Goal: Information Seeking & Learning: Learn about a topic

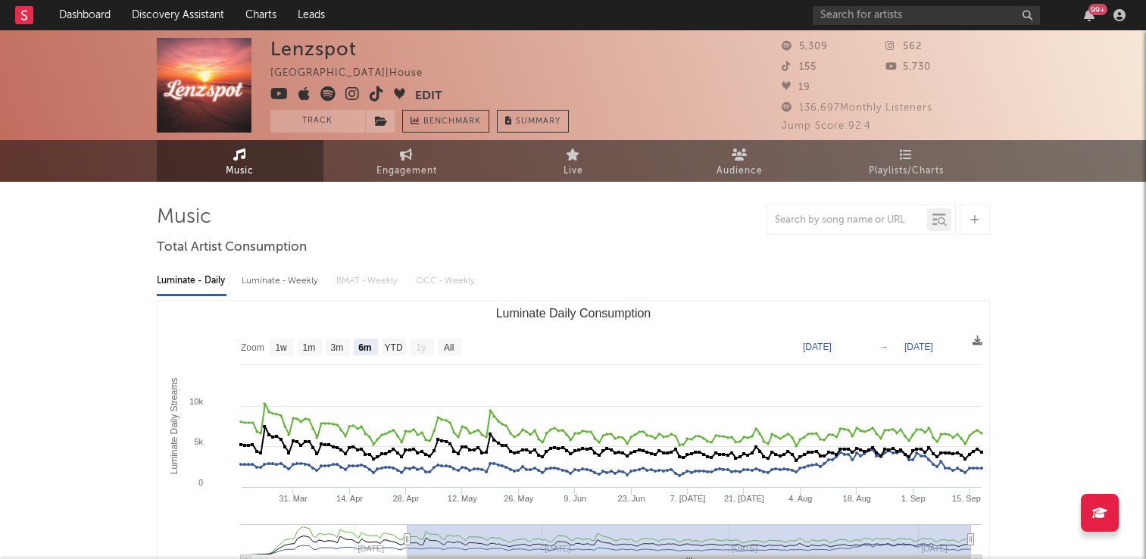
select select "6m"
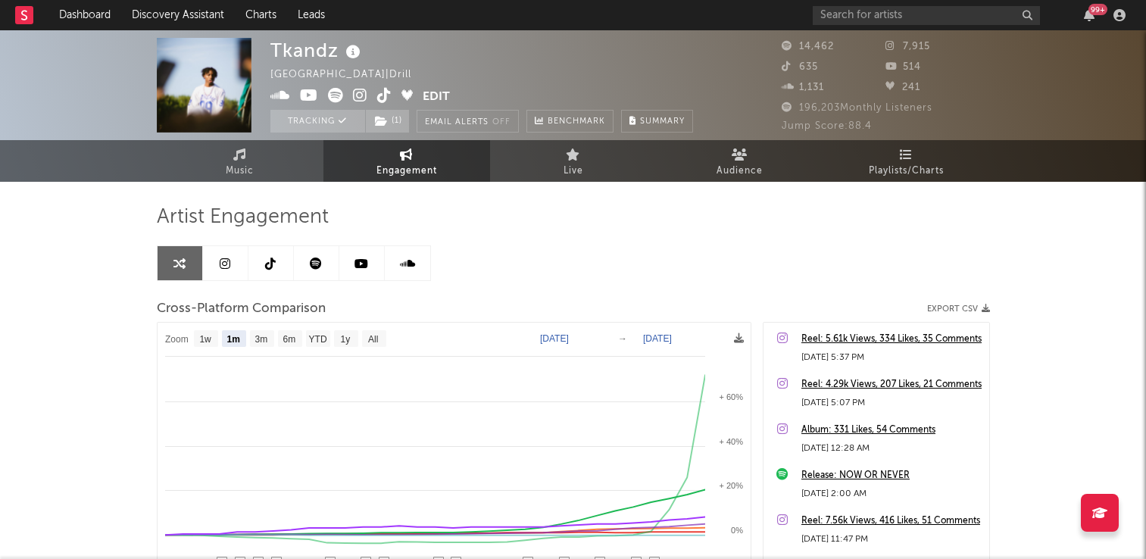
select select "1m"
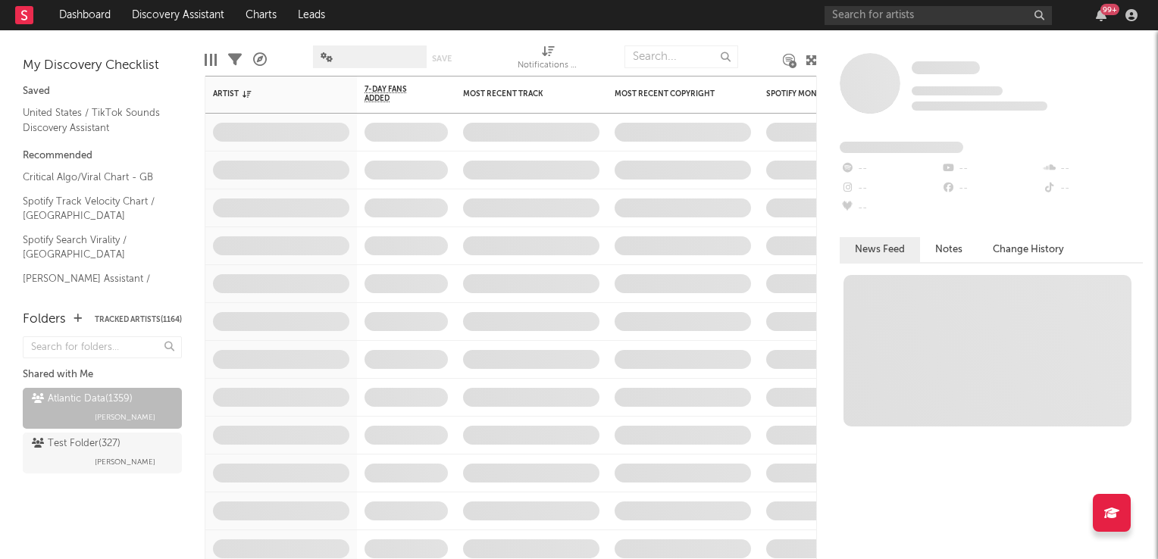
click at [810, 61] on icon at bounding box center [810, 60] width 11 height 11
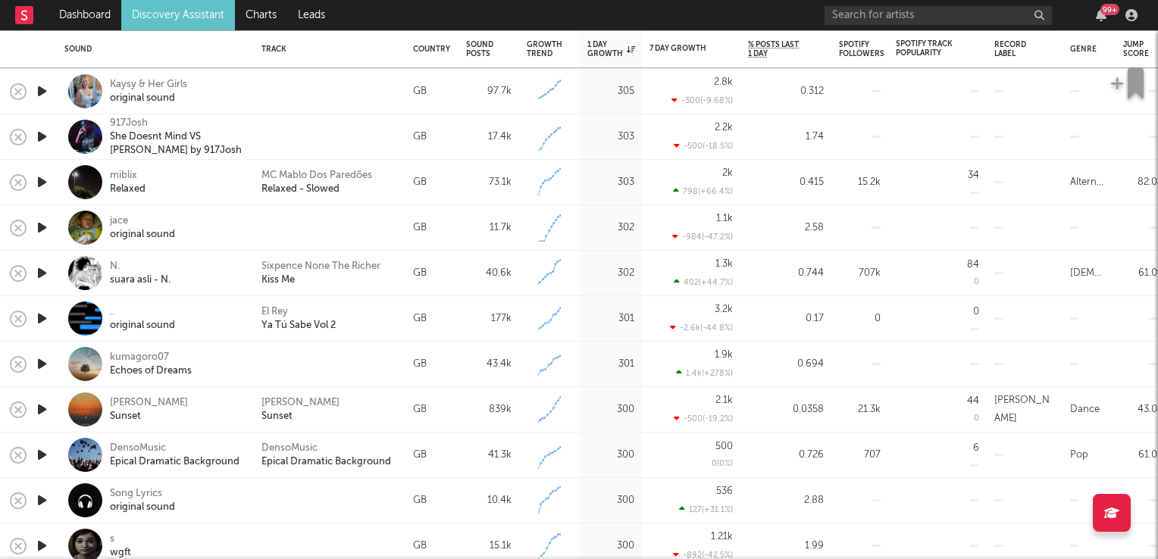
click at [170, 14] on link "Discovery Assistant" at bounding box center [178, 15] width 114 height 30
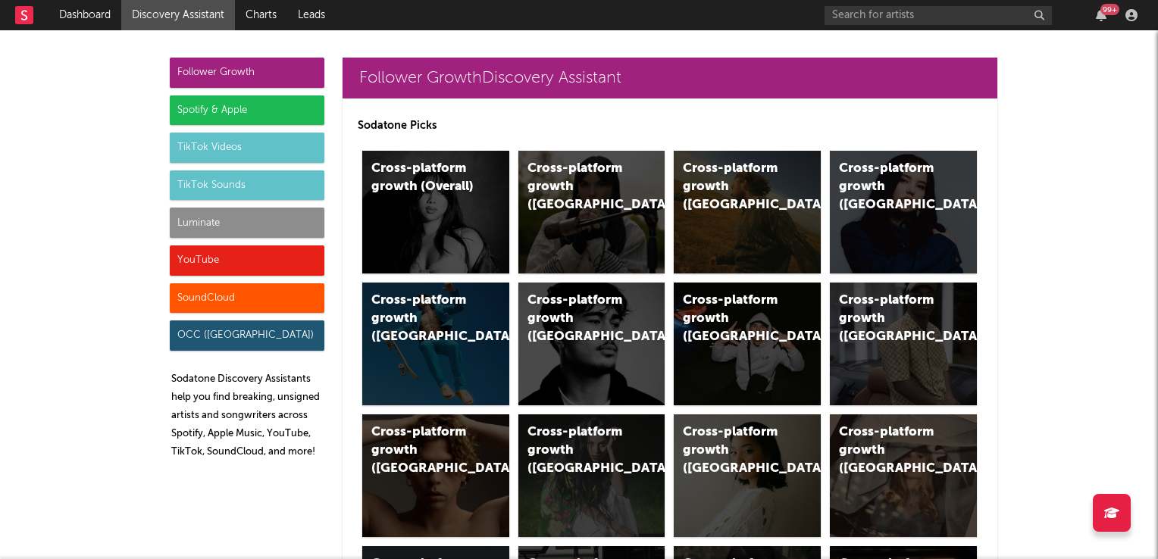
click at [210, 180] on div "TikTok Sounds" at bounding box center [247, 185] width 155 height 30
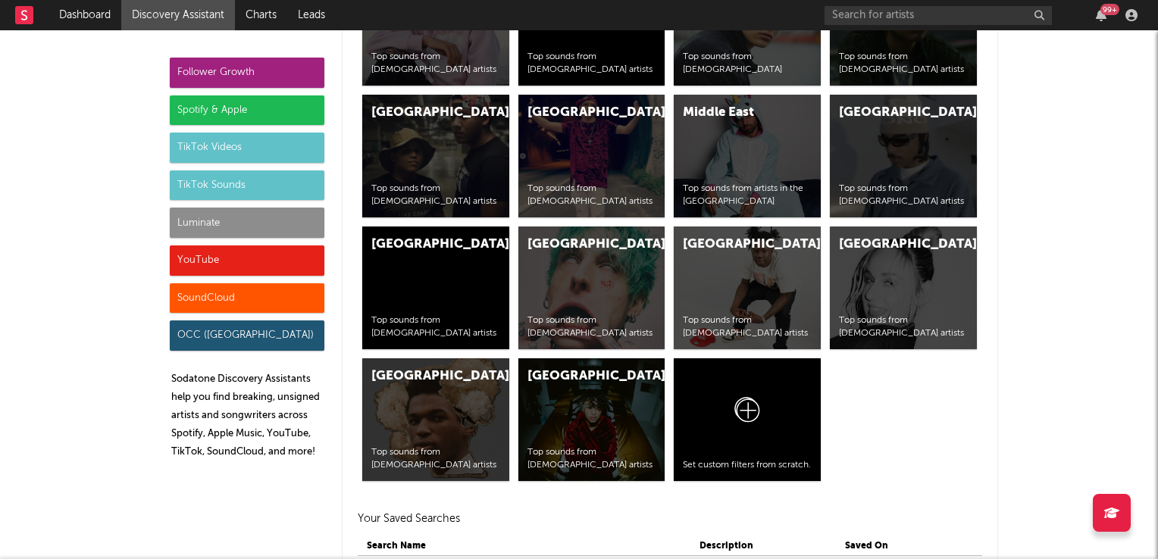
scroll to position [6655, 0]
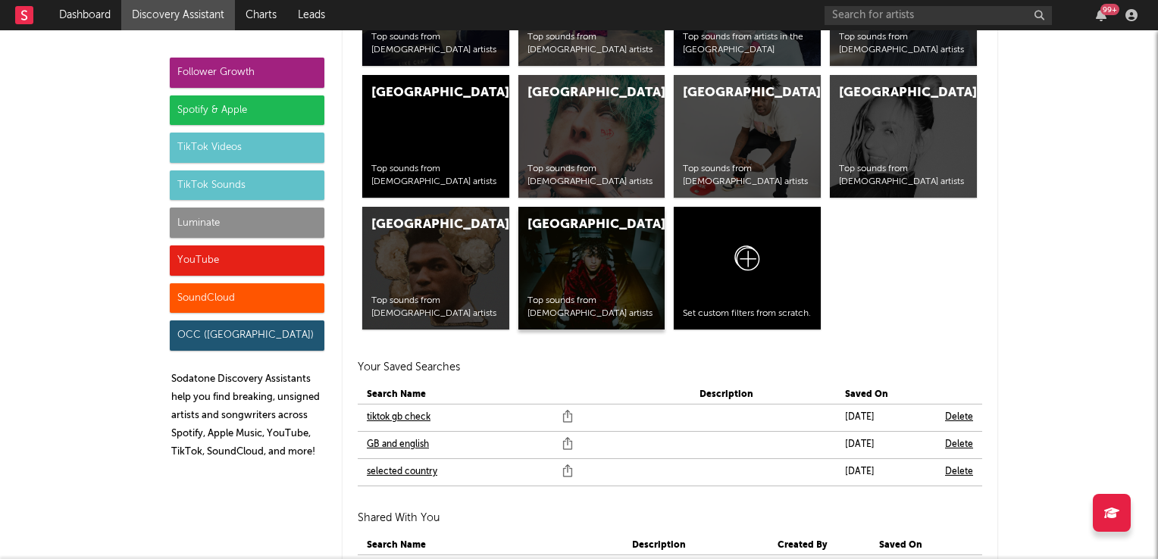
click at [602, 262] on div "United States Top sounds from American artists" at bounding box center [591, 268] width 147 height 123
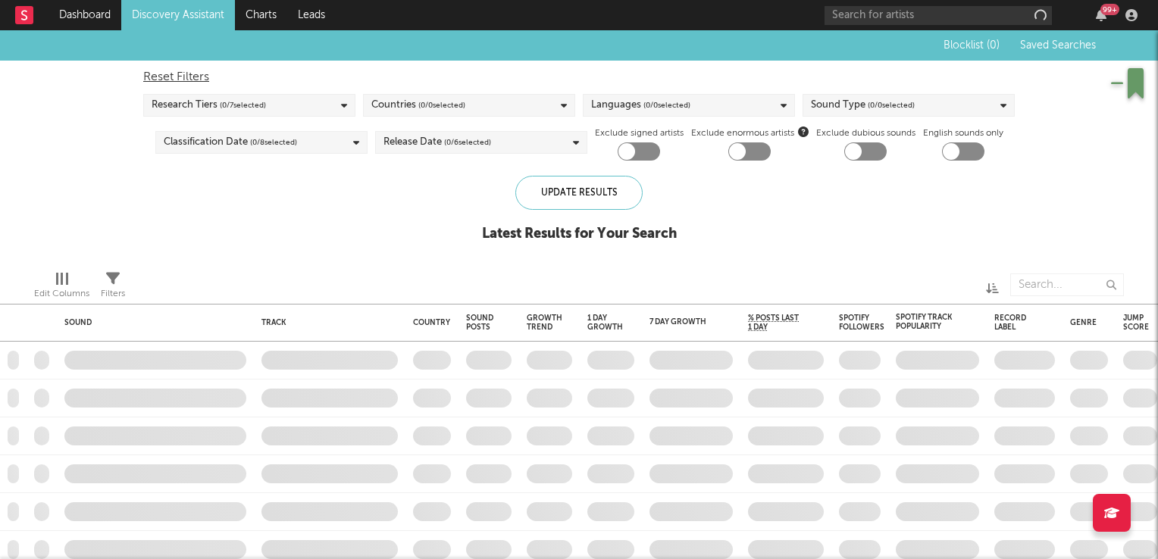
checkbox input "true"
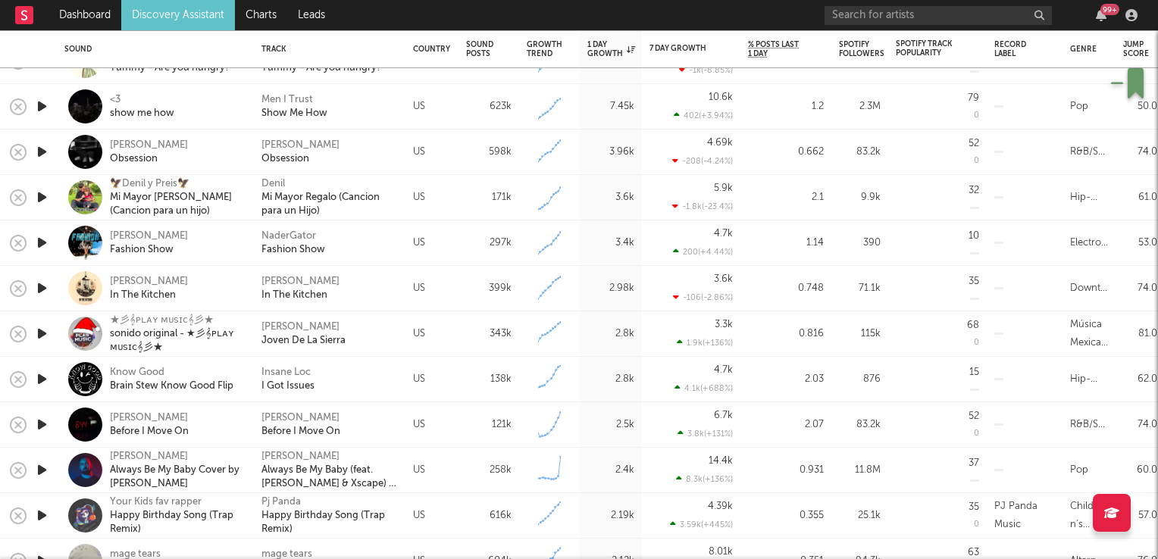
click at [43, 245] on icon "button" at bounding box center [42, 242] width 16 height 19
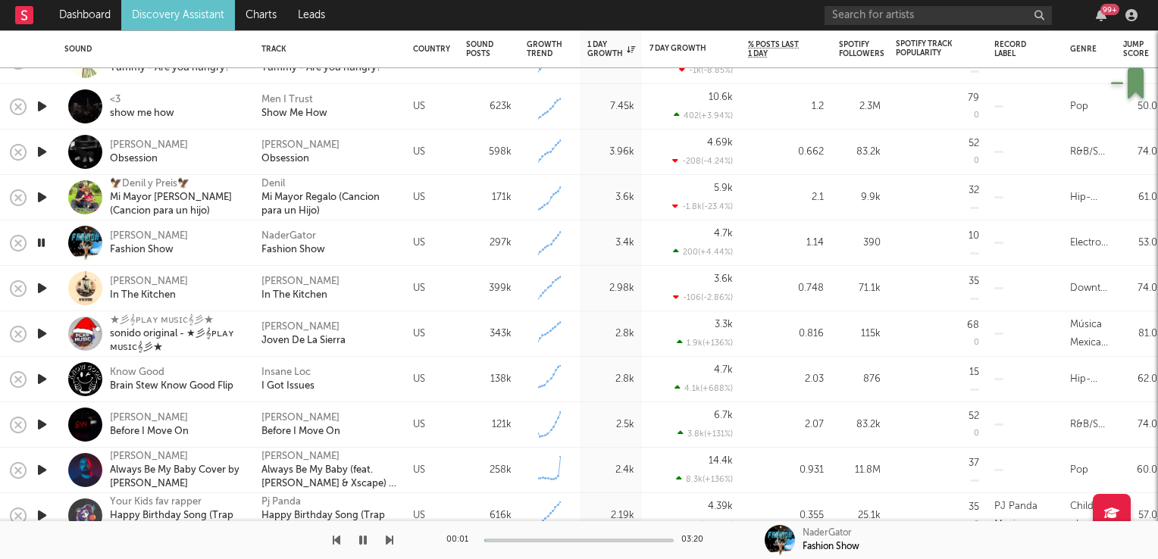
click at [43, 245] on icon "button" at bounding box center [41, 242] width 14 height 19
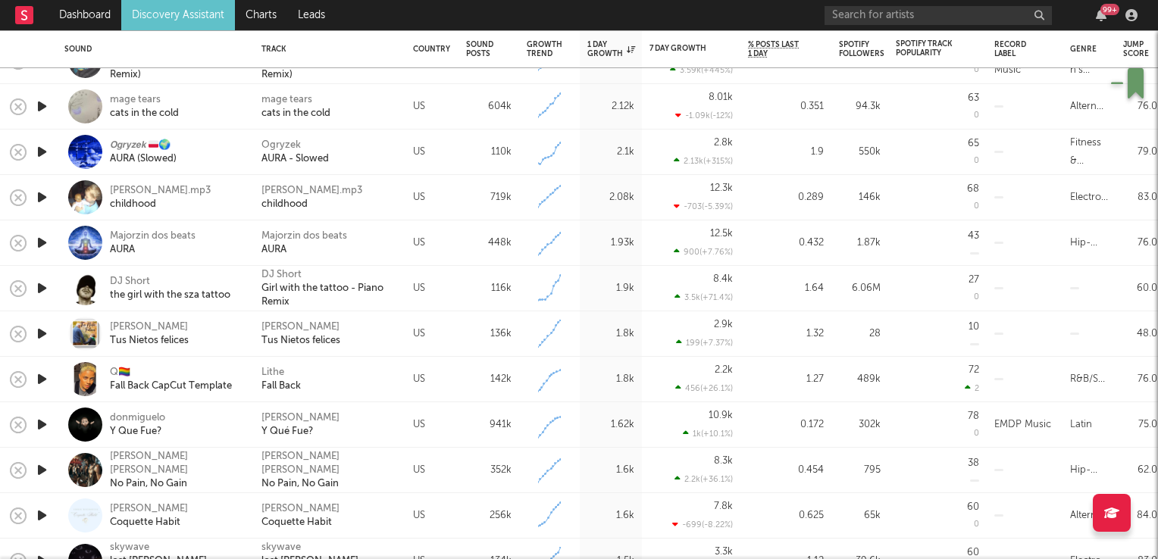
click at [42, 289] on icon "button" at bounding box center [42, 288] width 16 height 19
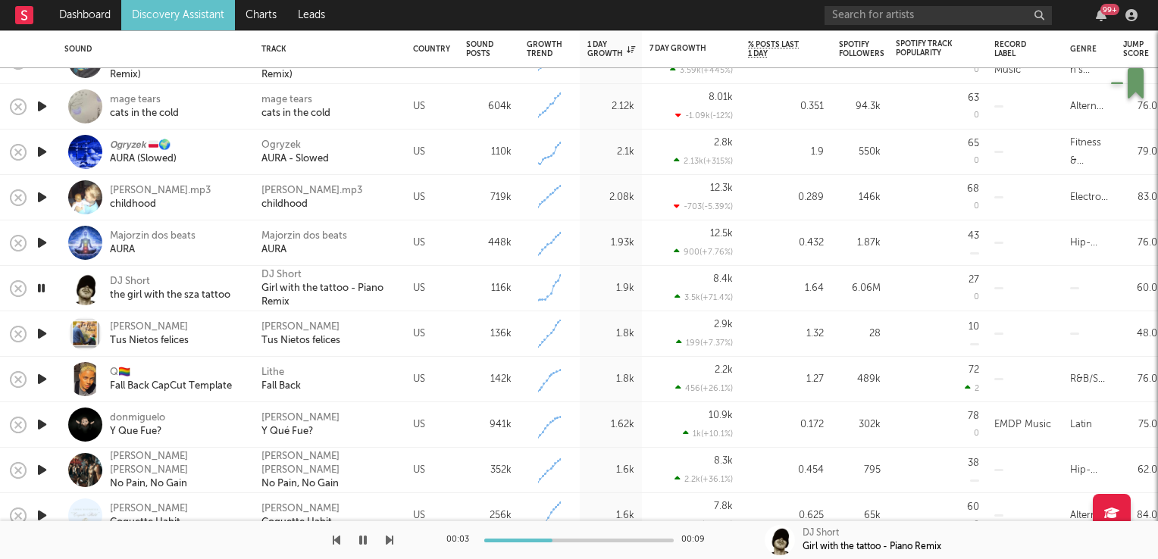
click at [40, 291] on icon "button" at bounding box center [41, 288] width 14 height 19
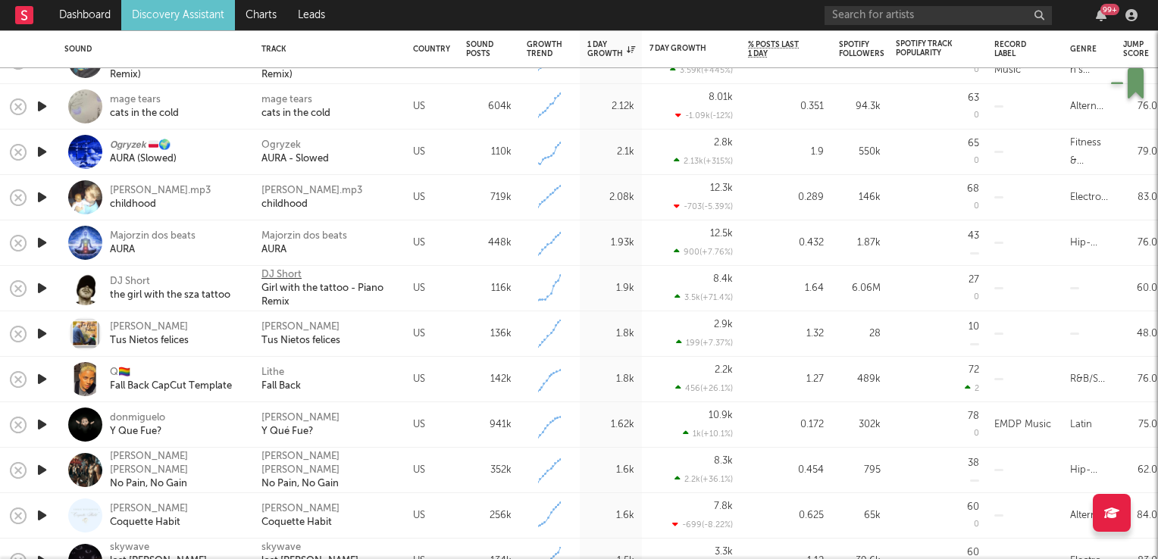
click at [276, 277] on div "DJ Short" at bounding box center [281, 275] width 40 height 14
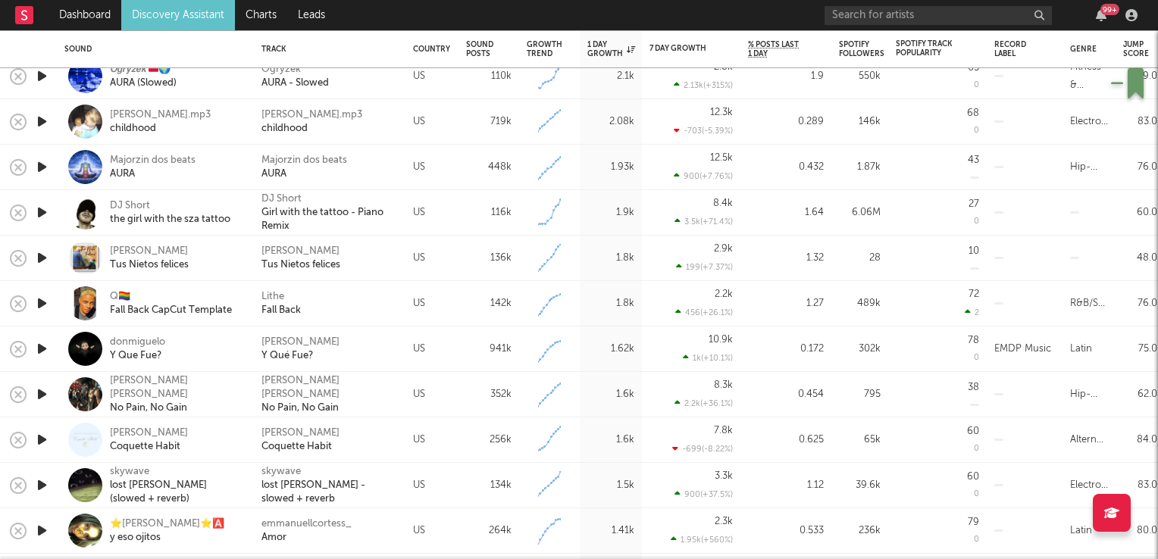
click at [45, 304] on icon "button" at bounding box center [42, 303] width 16 height 19
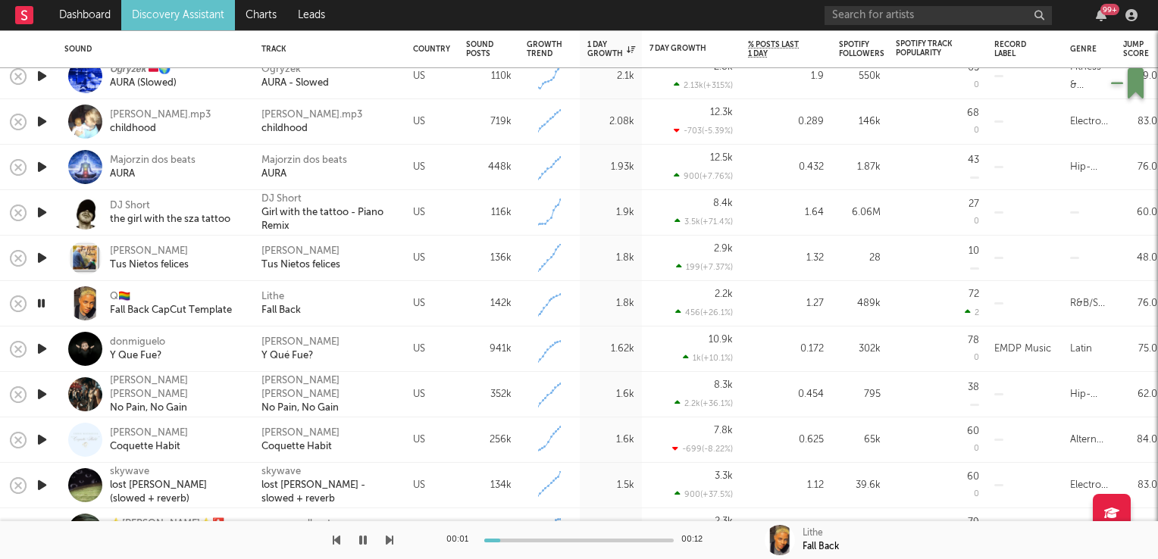
click at [45, 304] on icon "button" at bounding box center [41, 303] width 14 height 19
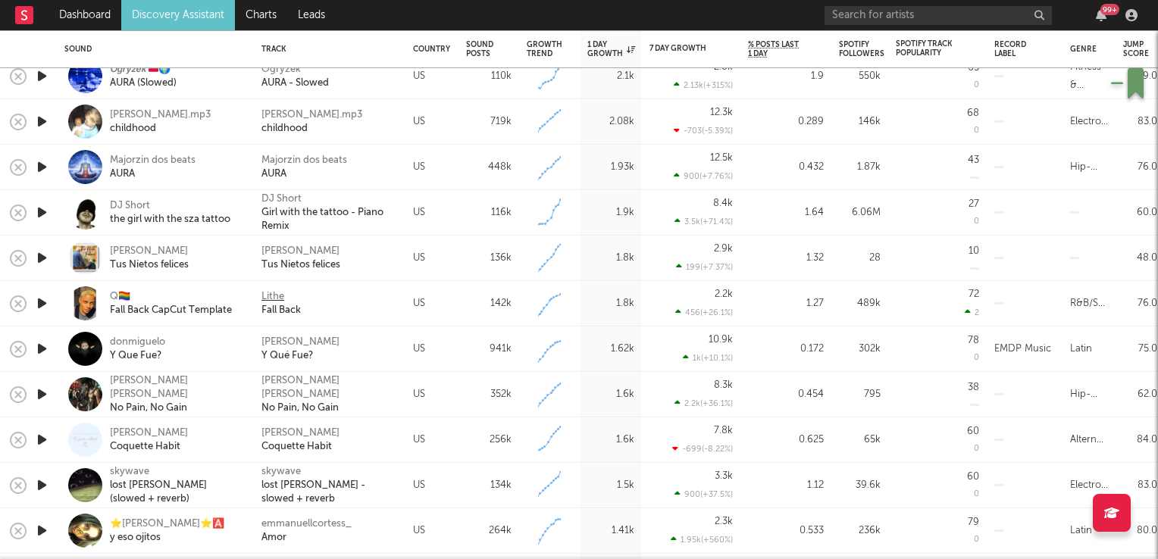
click at [276, 295] on div "Lithe" at bounding box center [272, 297] width 23 height 14
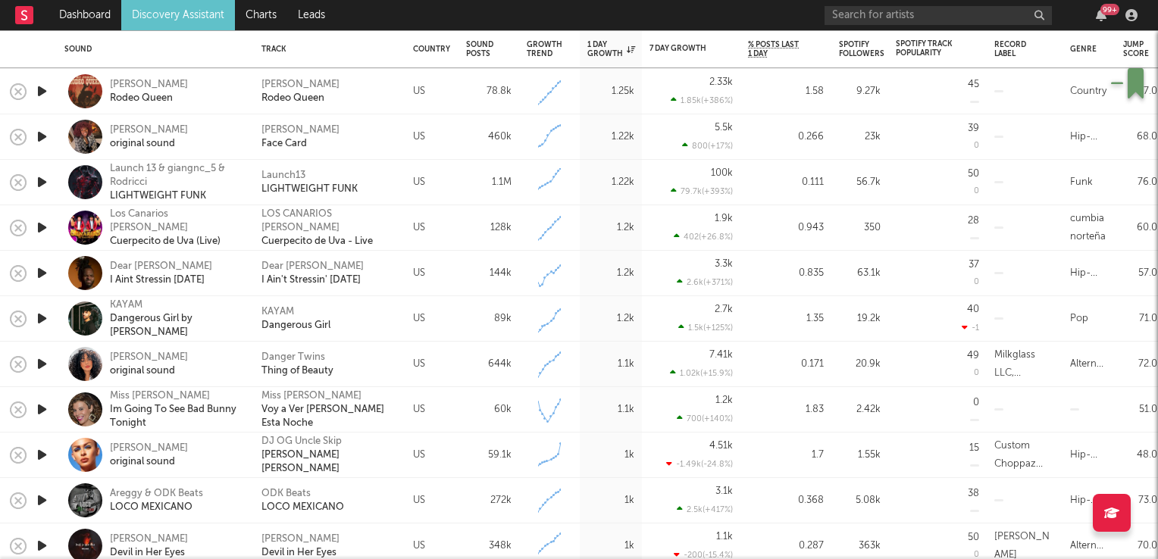
click at [39, 270] on icon "button" at bounding box center [42, 273] width 16 height 19
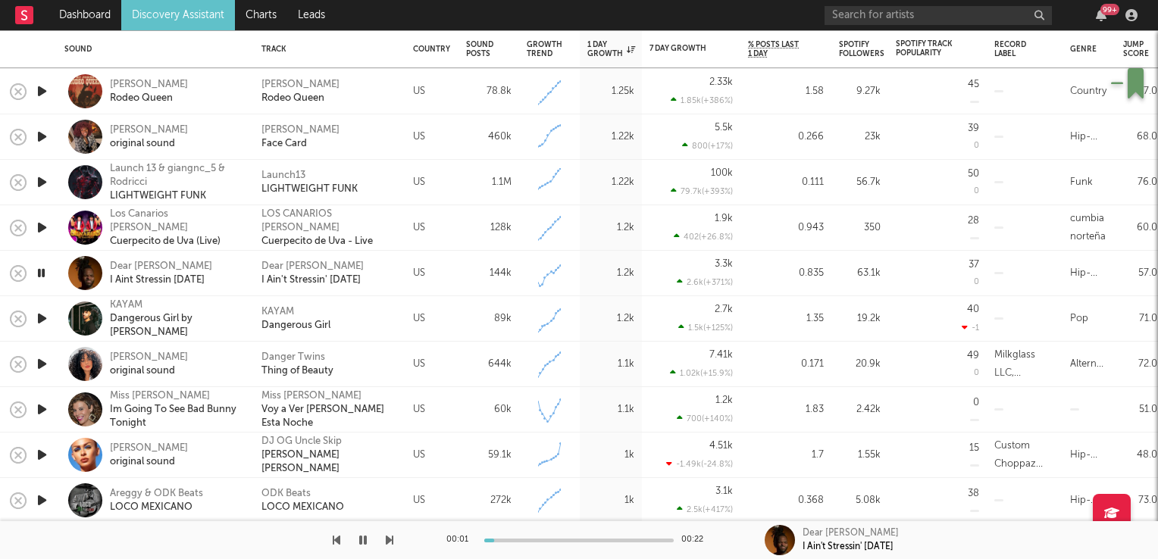
click at [39, 270] on icon "button" at bounding box center [41, 273] width 14 height 19
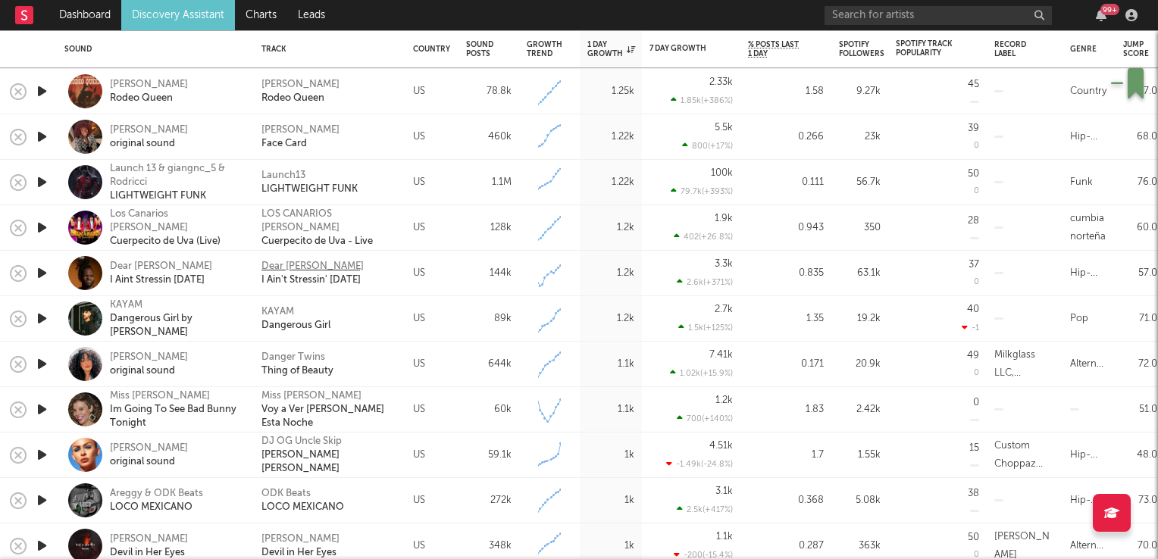
click at [286, 270] on div "Dear Silas" at bounding box center [312, 267] width 102 height 14
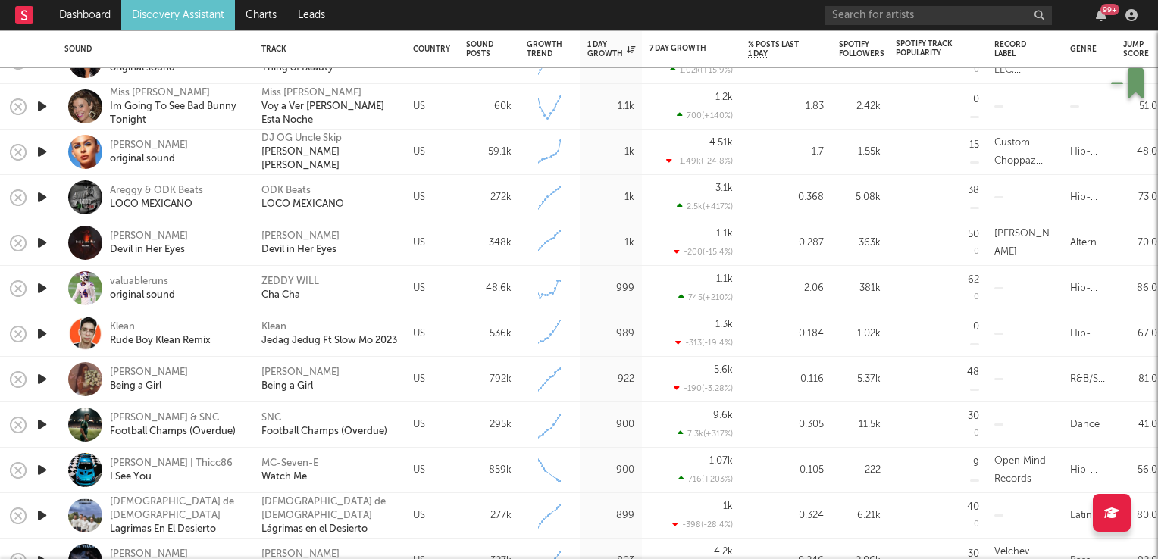
click at [39, 243] on icon "button" at bounding box center [42, 242] width 16 height 19
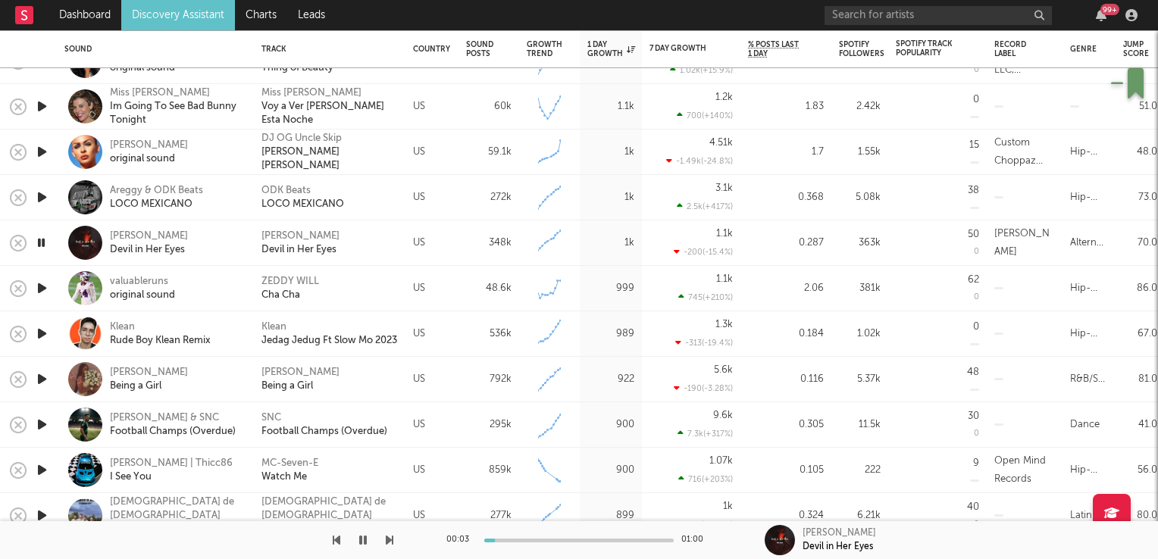
click at [39, 243] on icon "button" at bounding box center [41, 242] width 14 height 19
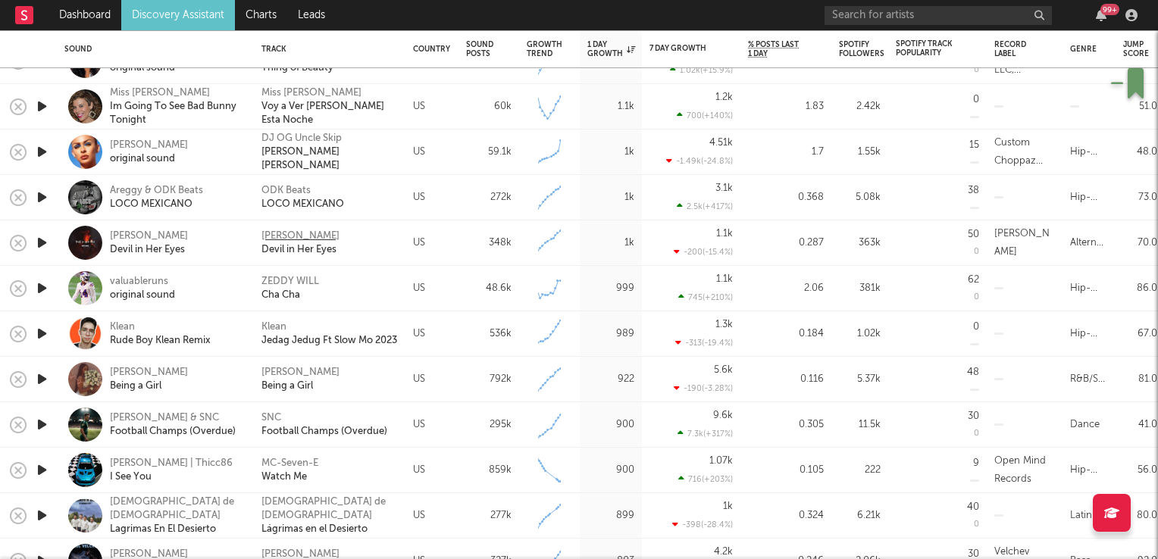
click at [282, 238] on div "Bryce Savage" at bounding box center [300, 237] width 78 height 14
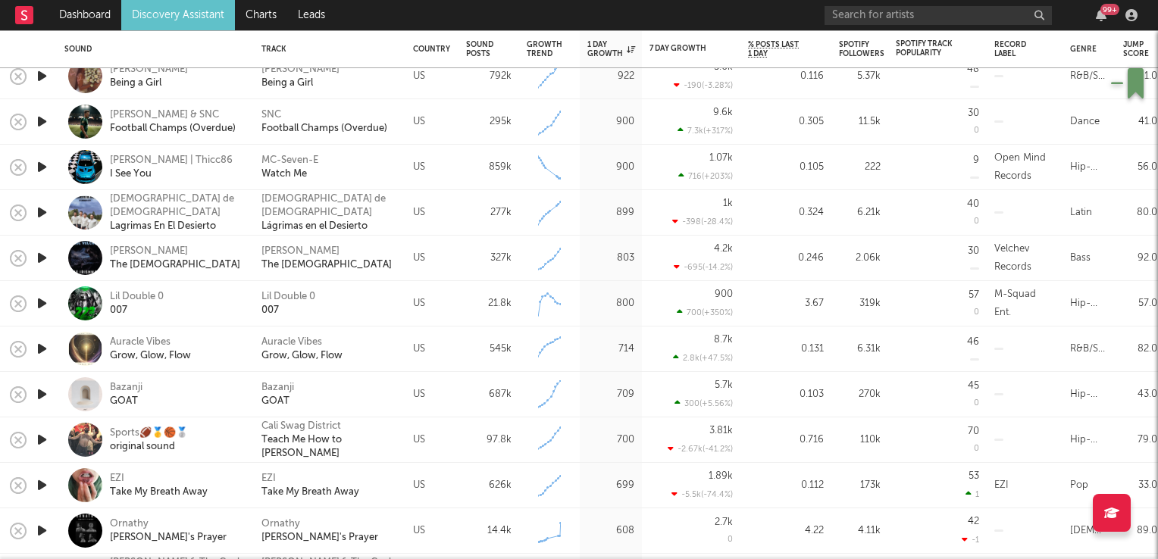
click at [42, 167] on icon "button" at bounding box center [42, 167] width 16 height 19
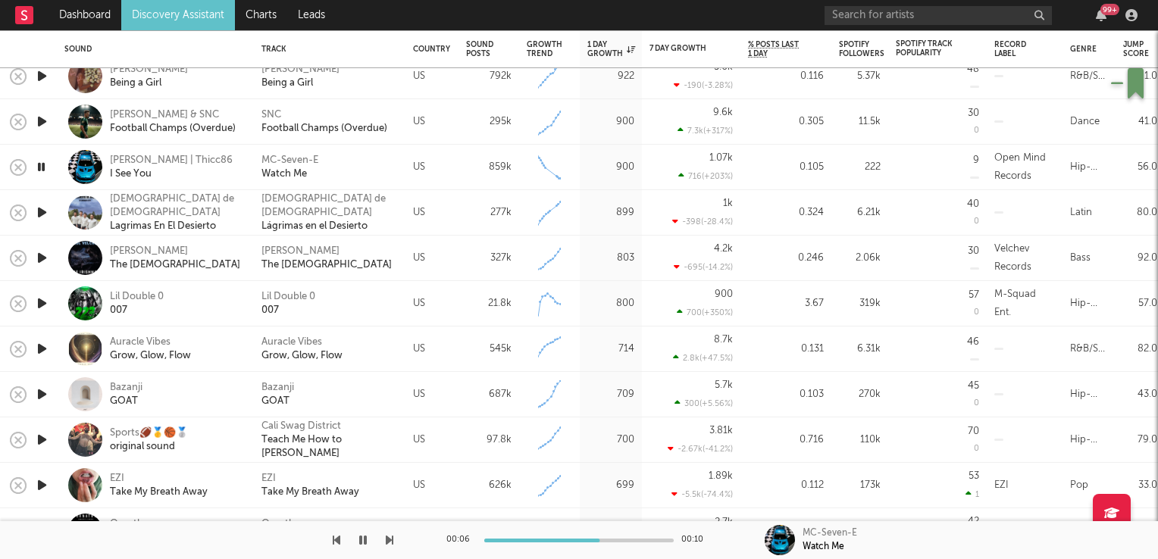
click at [42, 167] on icon "button" at bounding box center [41, 167] width 14 height 19
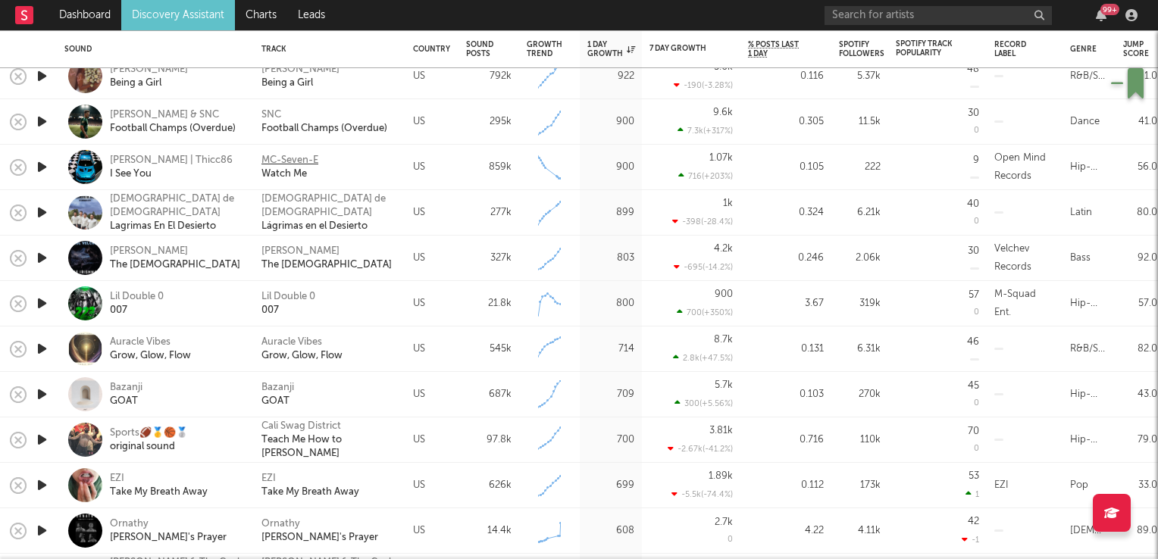
click at [280, 162] on div "MC-Seven-E" at bounding box center [289, 161] width 57 height 14
click at [296, 249] on div "Paul Velchev" at bounding box center [300, 252] width 78 height 14
click at [289, 297] on div "Lil Double 0" at bounding box center [288, 297] width 54 height 14
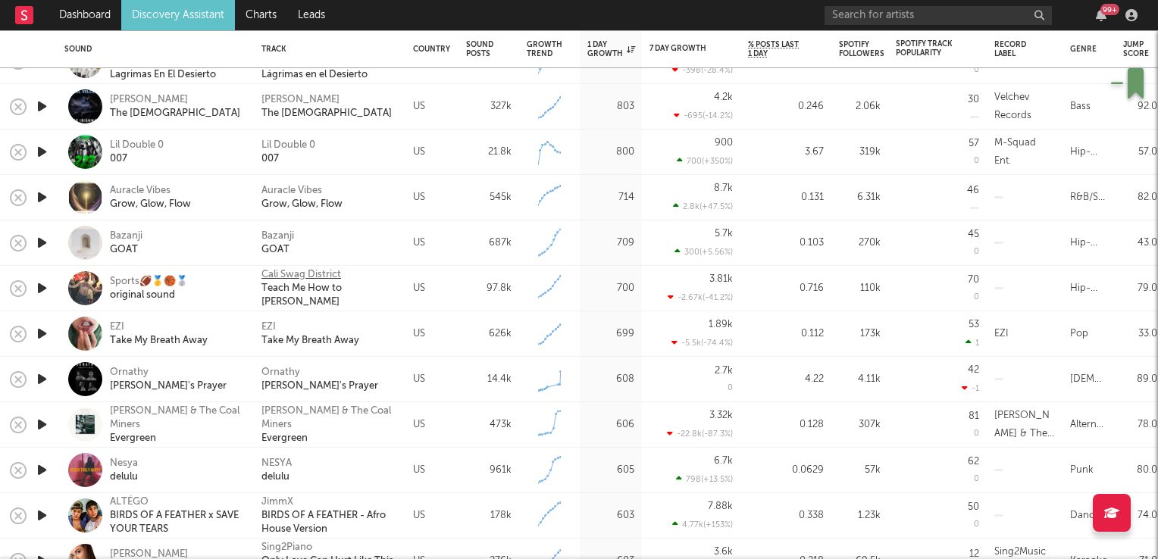
click at [285, 280] on div "Cali Swag District" at bounding box center [301, 275] width 80 height 14
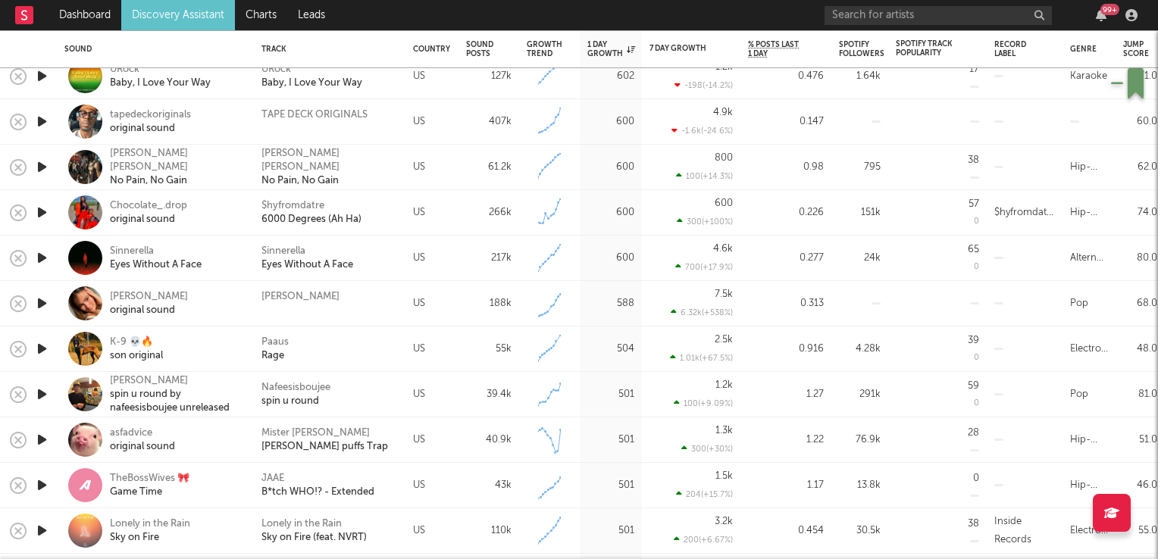
click at [42, 345] on icon "button" at bounding box center [42, 348] width 16 height 19
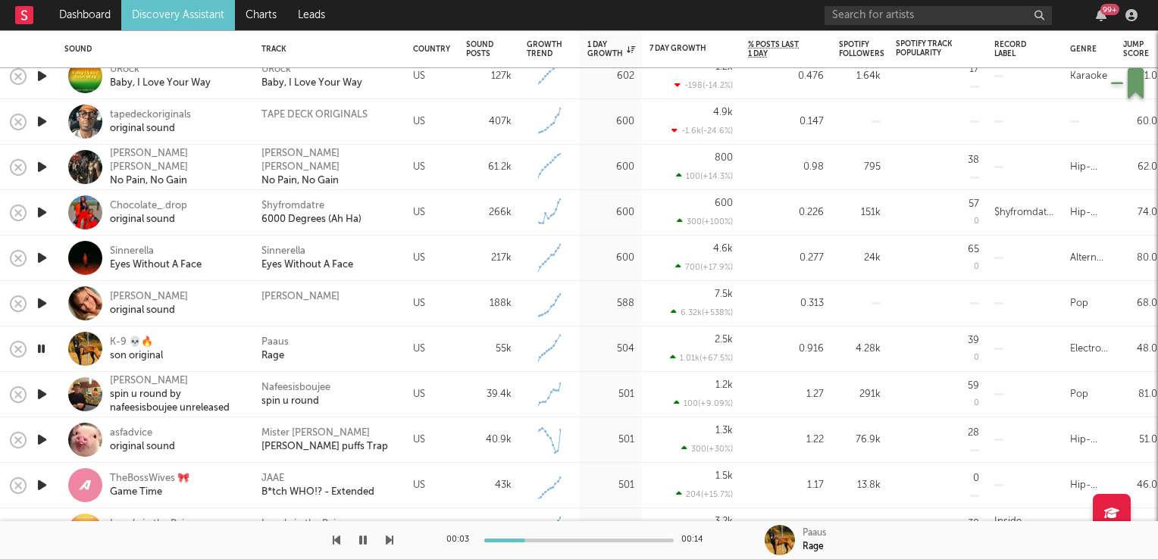
click at [42, 345] on icon "button" at bounding box center [41, 348] width 14 height 19
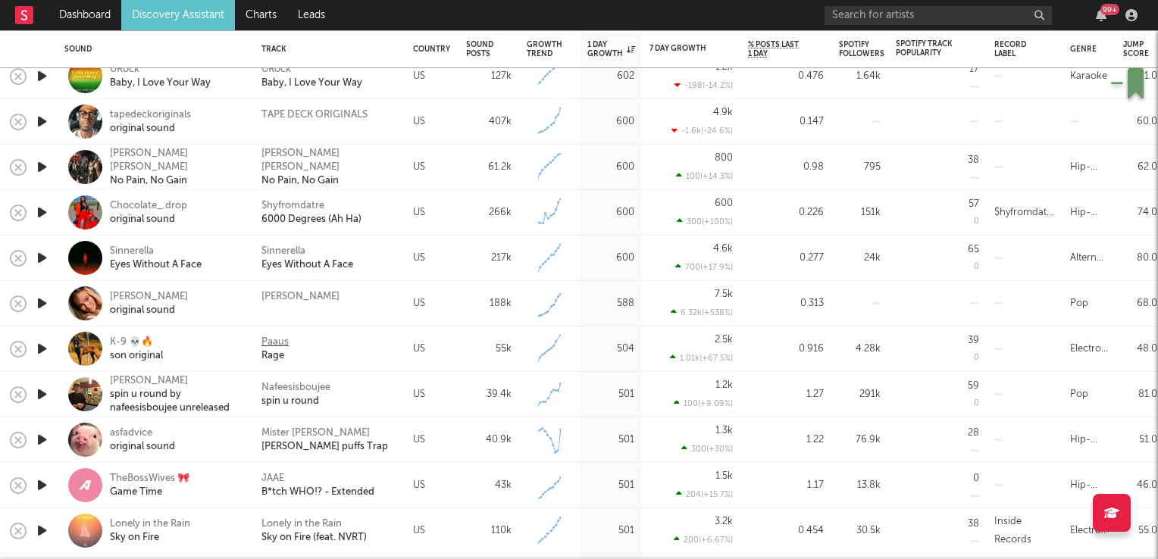
click at [267, 343] on div "Paaus" at bounding box center [274, 343] width 27 height 14
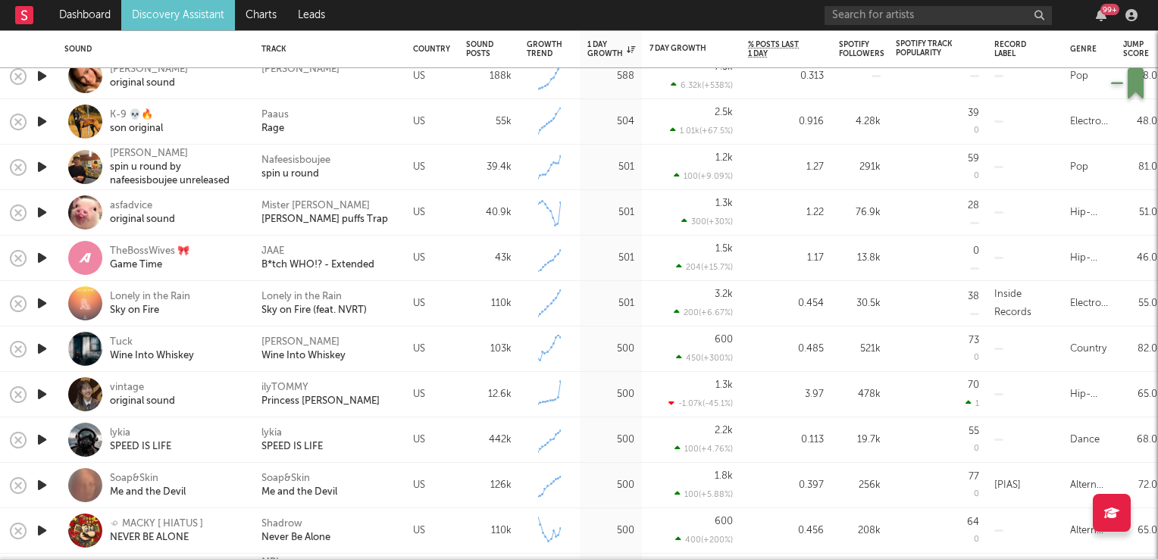
click at [42, 350] on icon "button" at bounding box center [42, 348] width 16 height 19
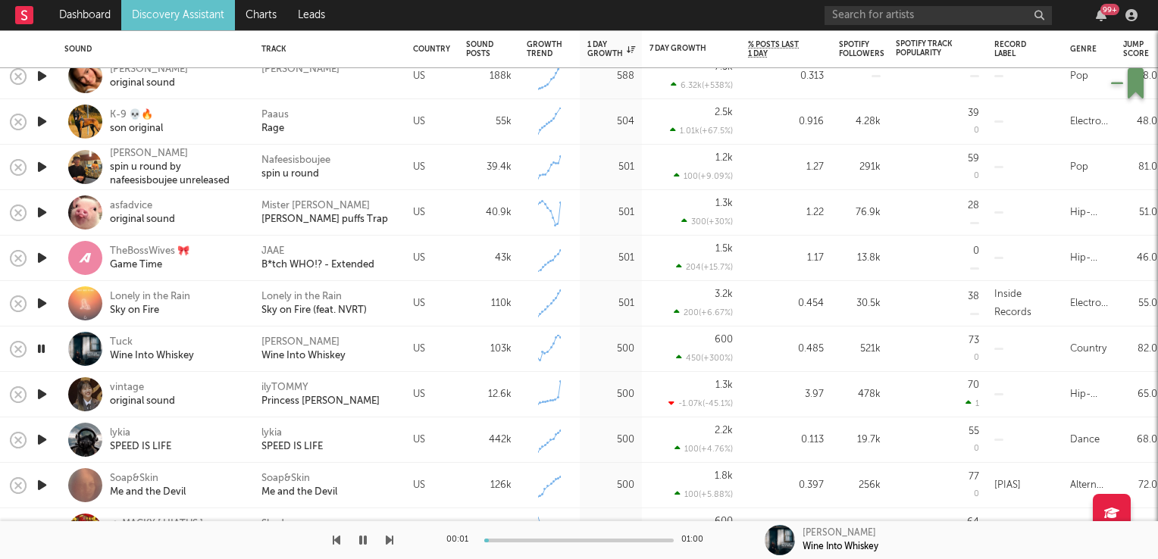
click at [42, 350] on icon "button" at bounding box center [41, 348] width 14 height 19
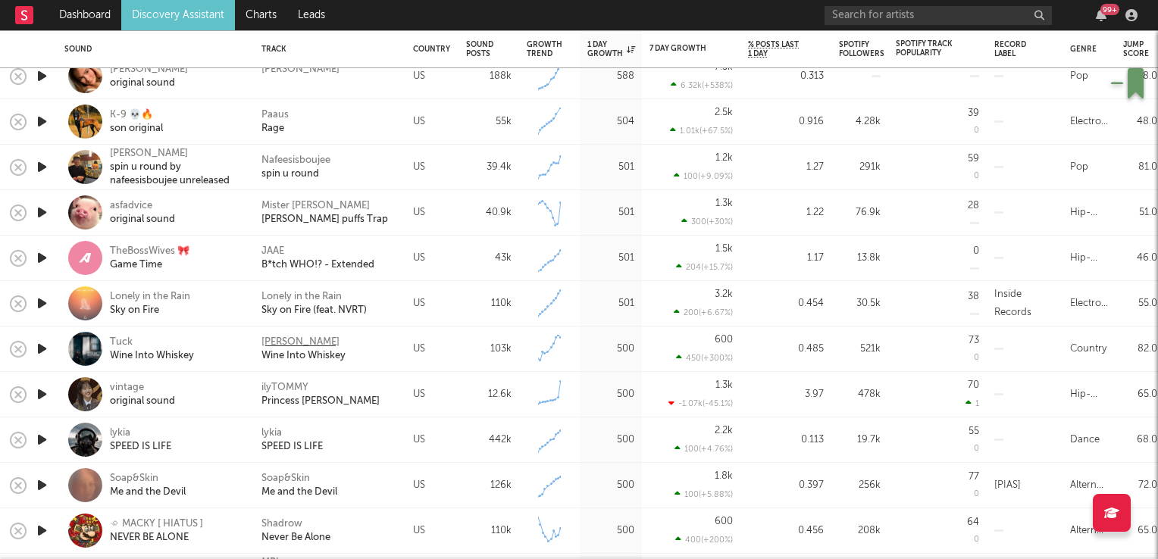
click at [298, 345] on div "Tucker Wetmore" at bounding box center [300, 343] width 78 height 14
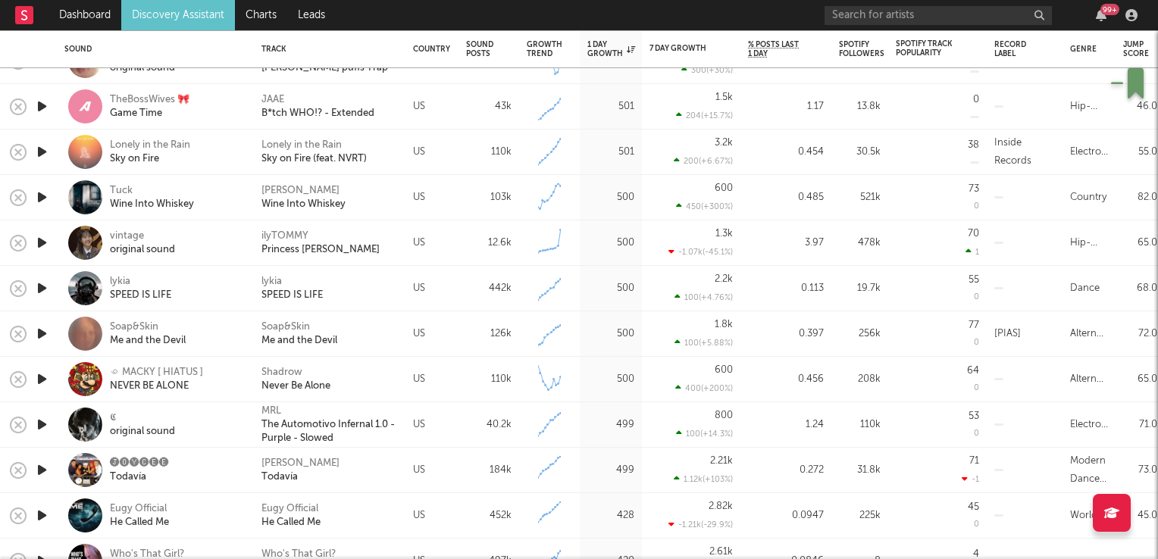
click at [41, 380] on icon "button" at bounding box center [42, 379] width 16 height 19
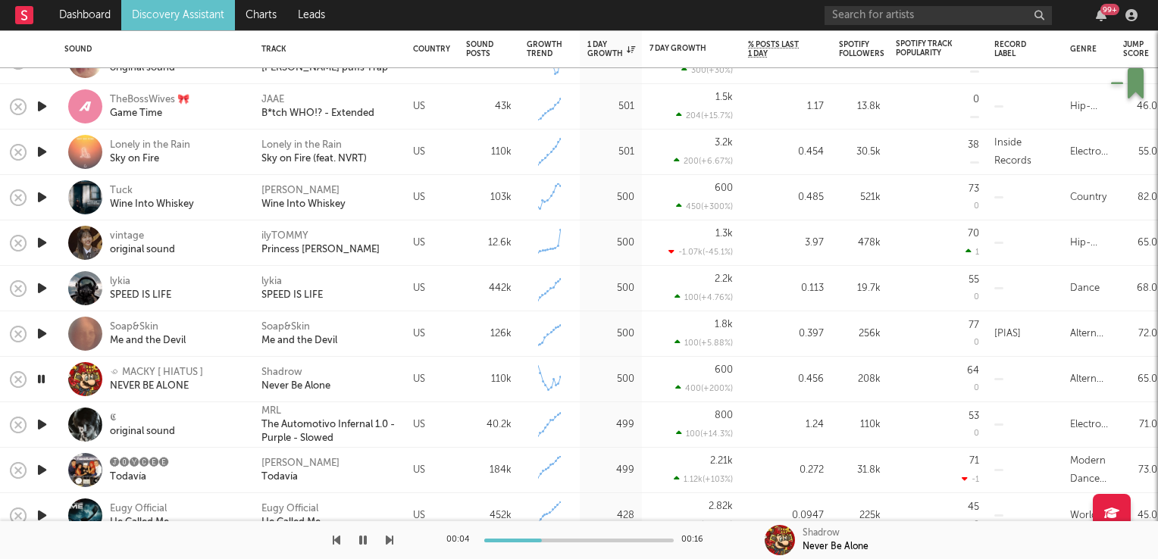
click at [41, 380] on icon "button" at bounding box center [41, 379] width 14 height 19
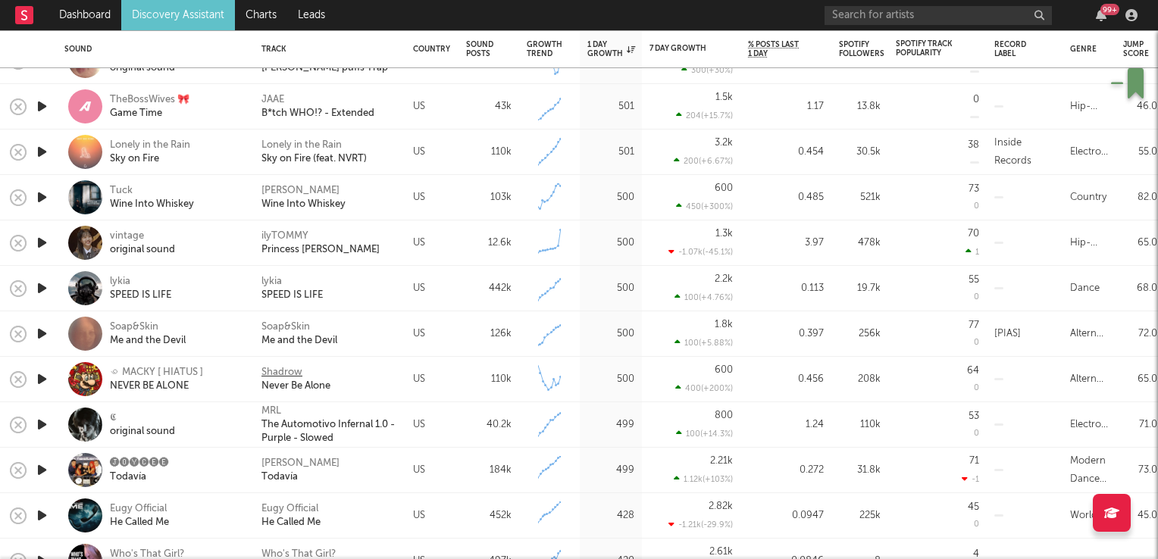
click at [277, 371] on div "Shadrow" at bounding box center [281, 373] width 41 height 14
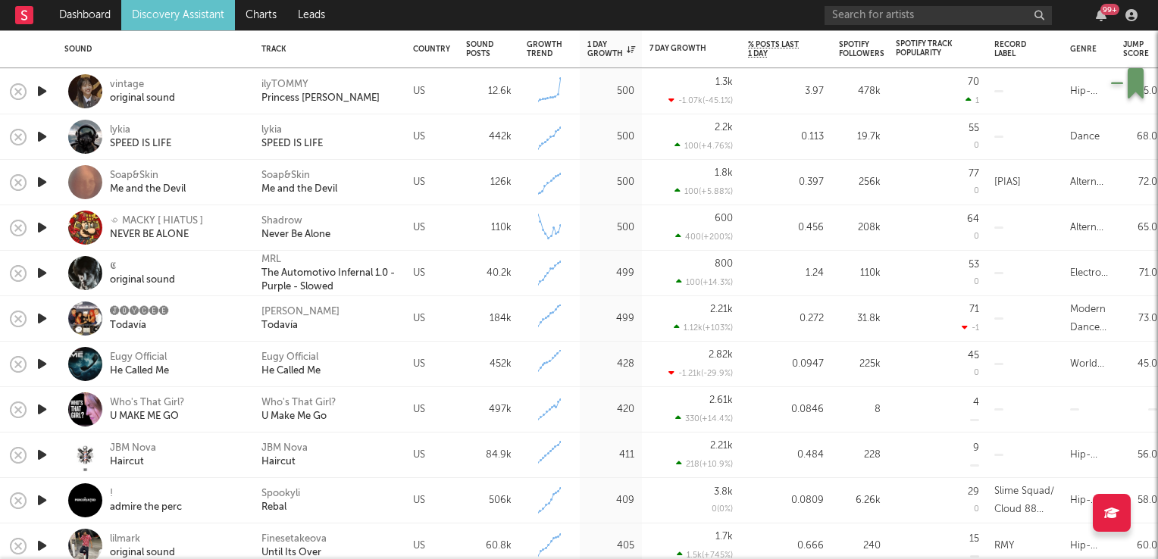
click at [48, 365] on icon "button" at bounding box center [42, 364] width 16 height 19
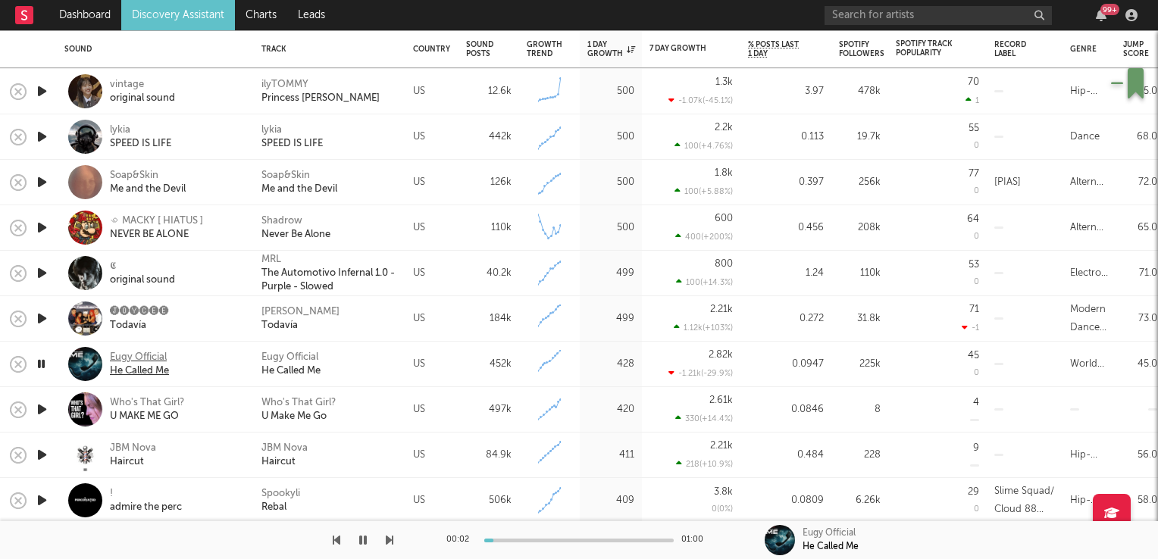
drag, startPoint x: 48, startPoint y: 366, endPoint x: 164, endPoint y: 366, distance: 115.2
click at [50, 366] on div at bounding box center [42, 364] width 30 height 45
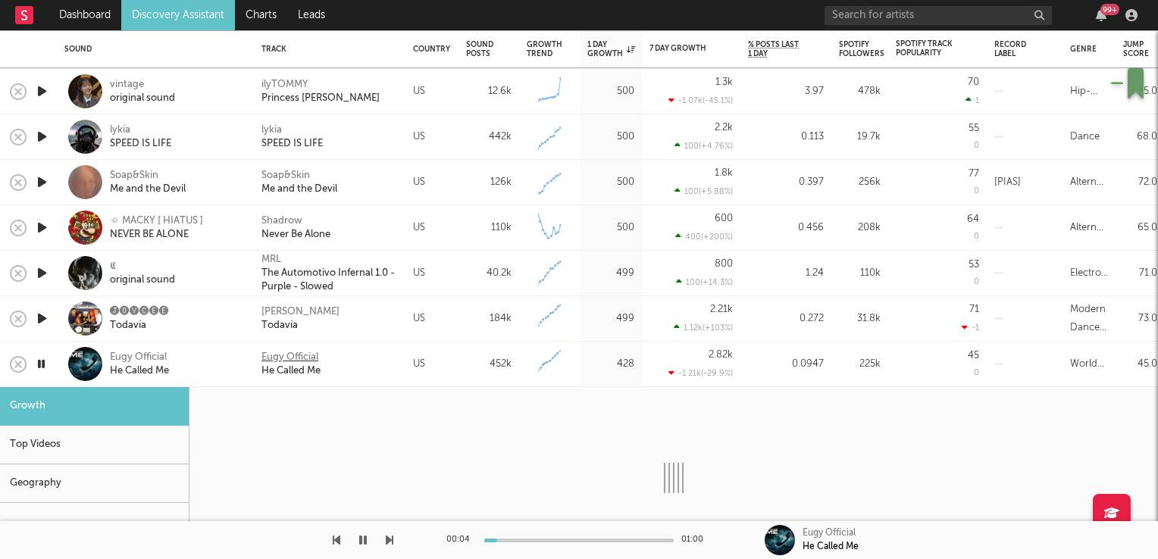
click at [287, 359] on div "Eugy Official" at bounding box center [289, 358] width 57 height 14
select select "6m"
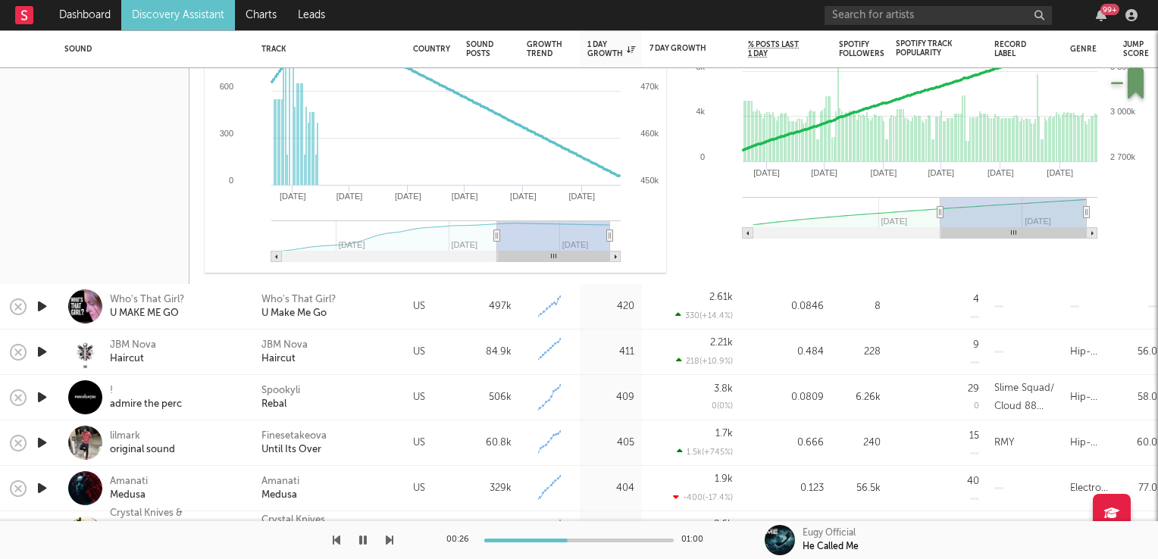
click at [42, 305] on icon "button" at bounding box center [42, 306] width 16 height 19
click at [42, 305] on icon "button" at bounding box center [41, 306] width 14 height 19
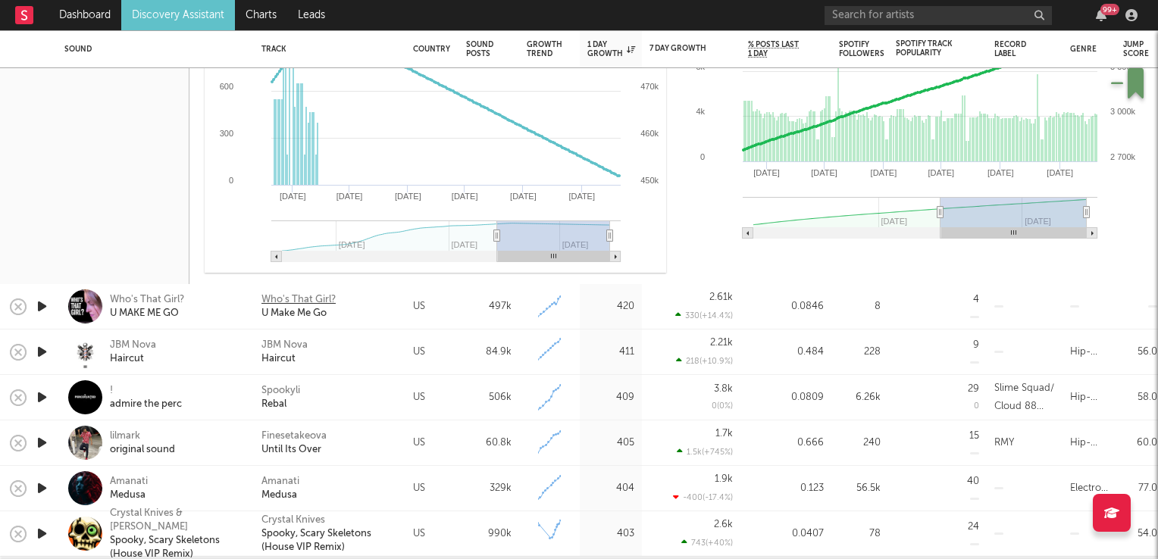
click at [292, 300] on div "Who's That Girl?" at bounding box center [298, 300] width 74 height 14
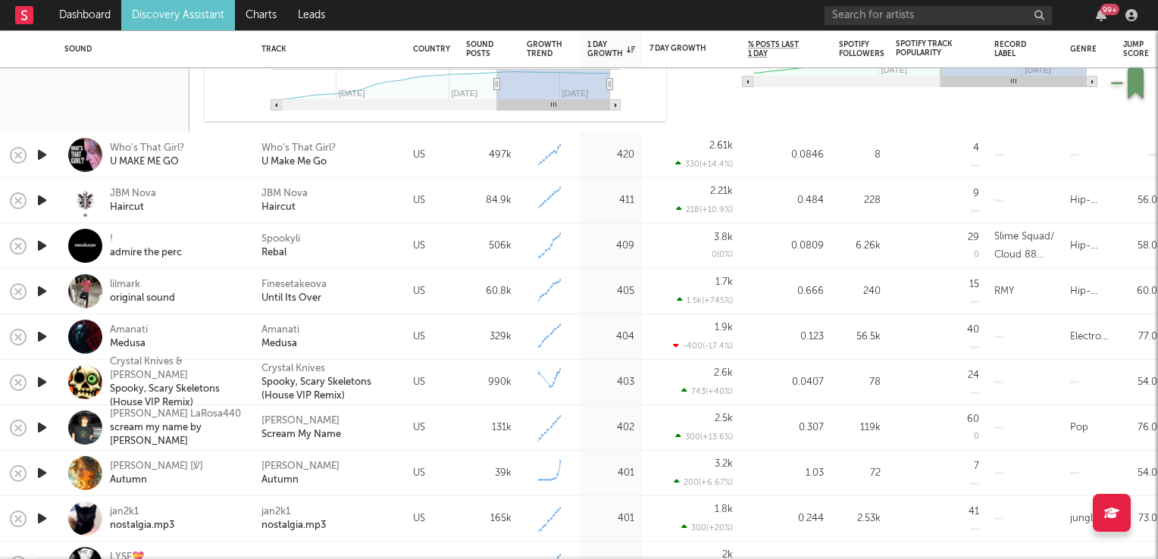
click at [44, 340] on icon "button" at bounding box center [42, 336] width 16 height 19
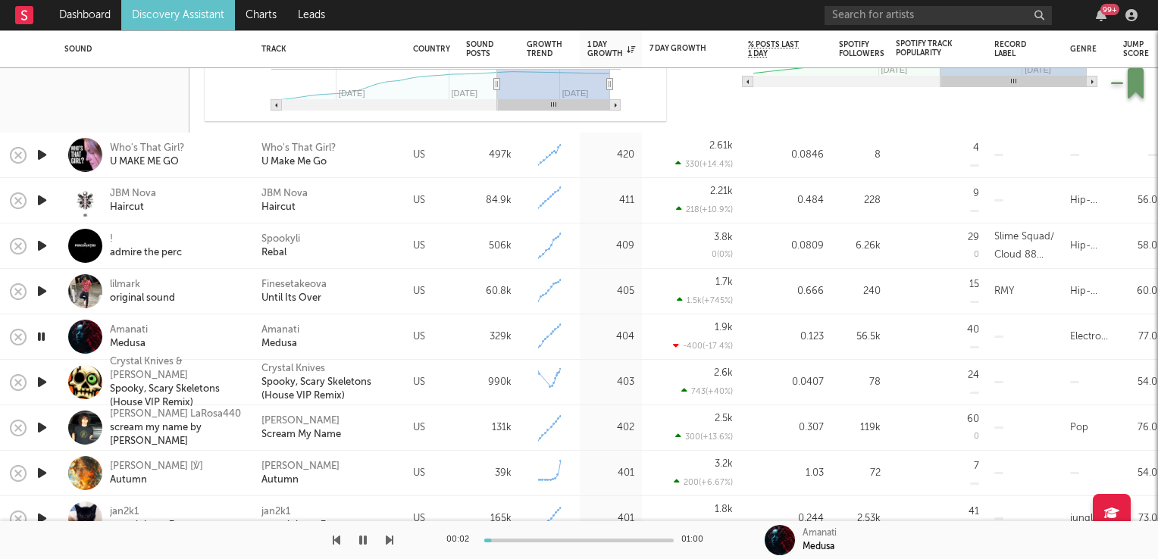
click at [44, 340] on icon "button" at bounding box center [41, 336] width 14 height 19
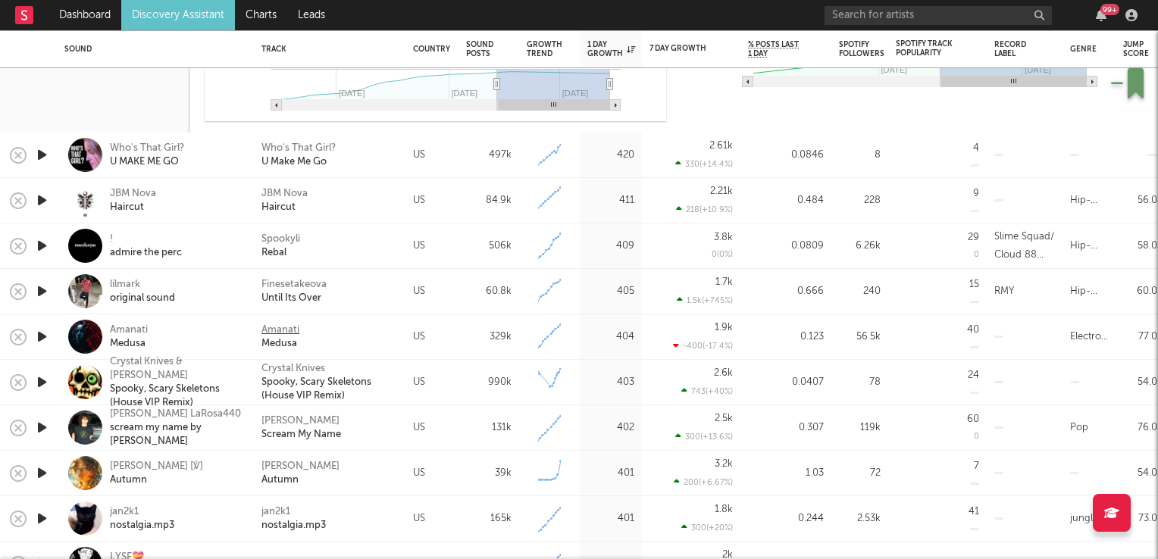
click at [286, 329] on div "Amanati" at bounding box center [280, 331] width 38 height 14
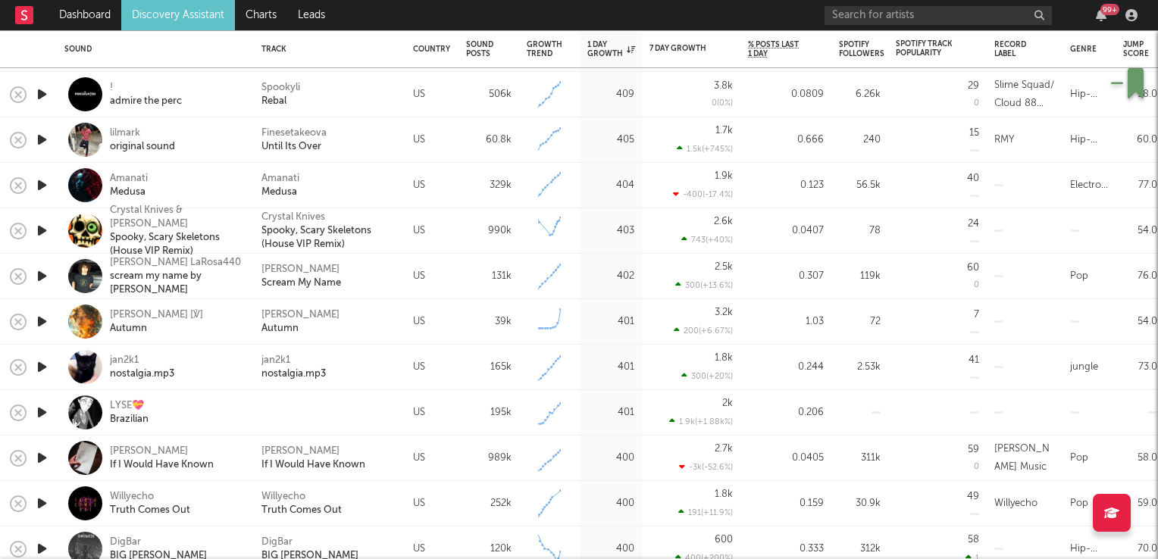
click at [42, 321] on icon "button" at bounding box center [42, 321] width 16 height 19
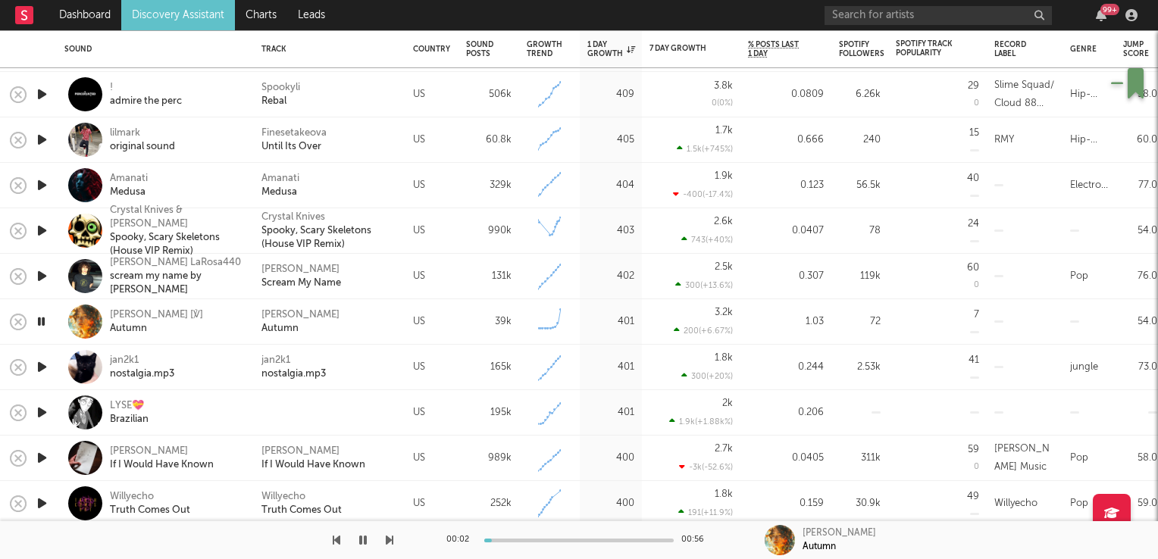
click at [42, 321] on icon "button" at bounding box center [41, 321] width 14 height 19
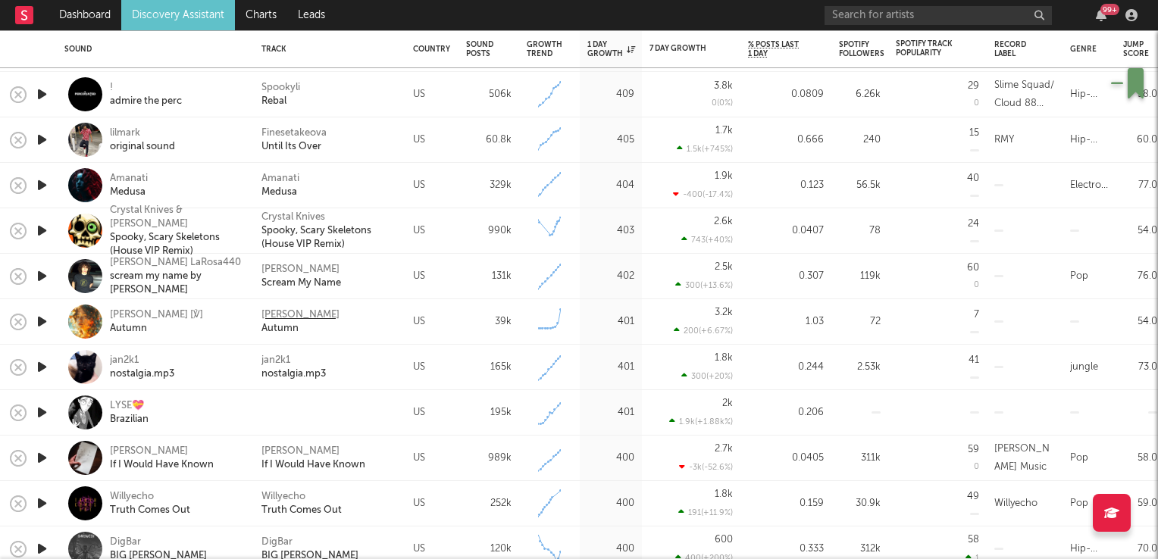
click at [280, 311] on div "Gabriel Veras" at bounding box center [300, 315] width 78 height 14
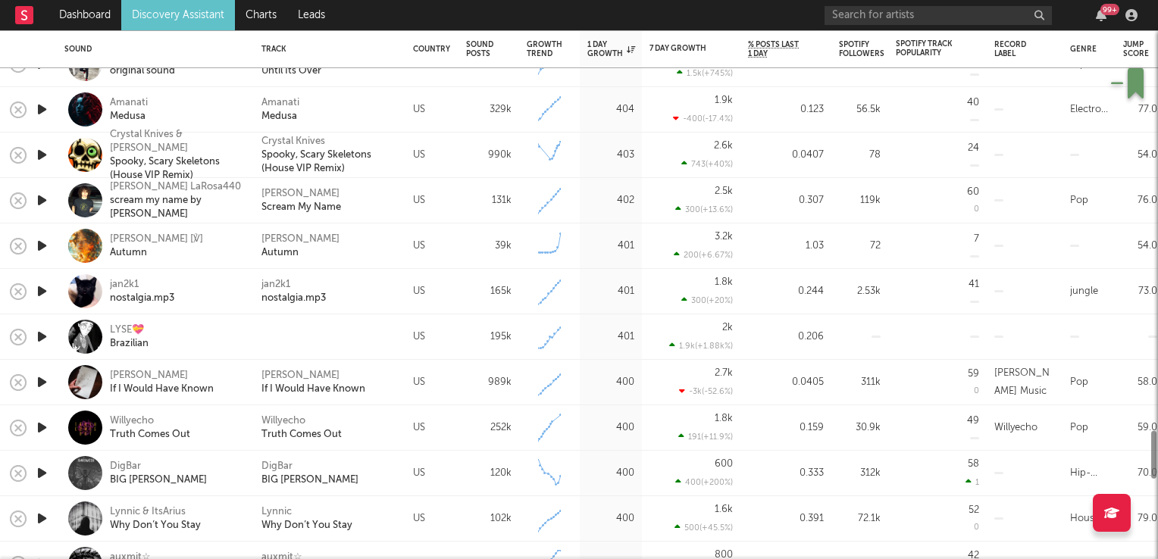
select select "6m"
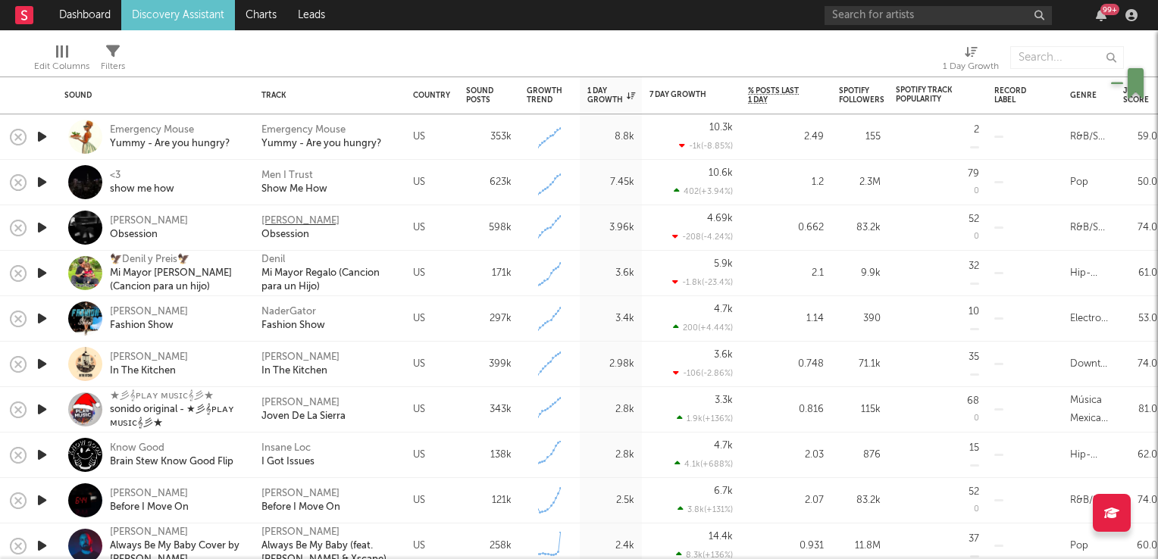
click at [283, 221] on div "[PERSON_NAME]" at bounding box center [300, 221] width 78 height 14
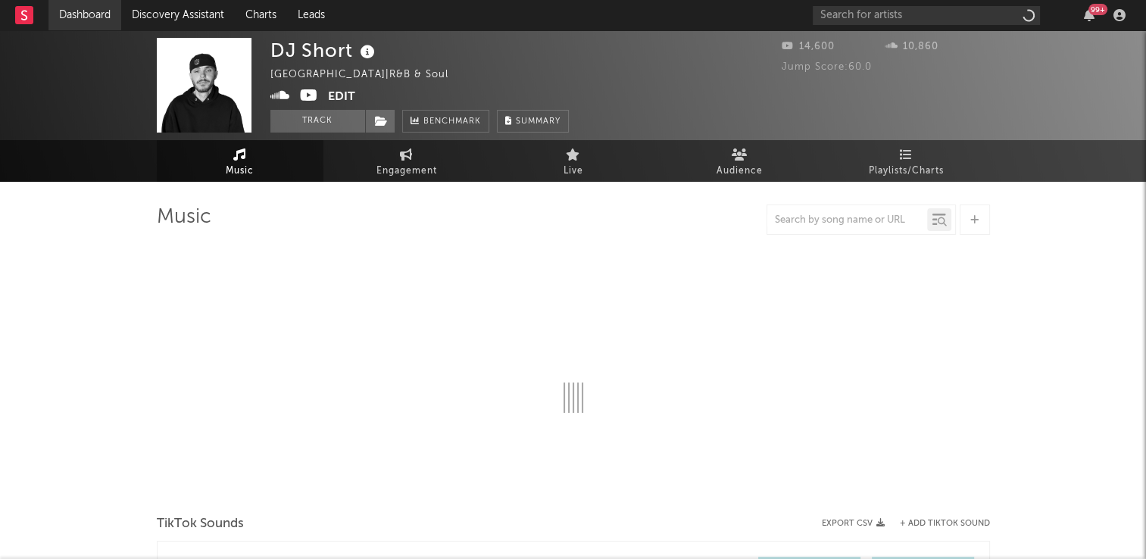
select select "1w"
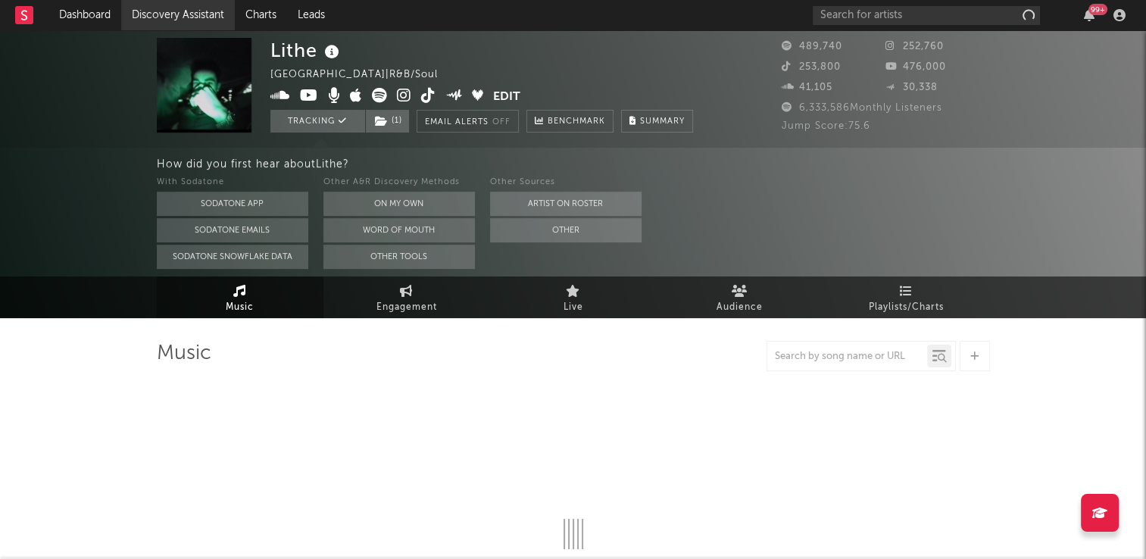
select select "6m"
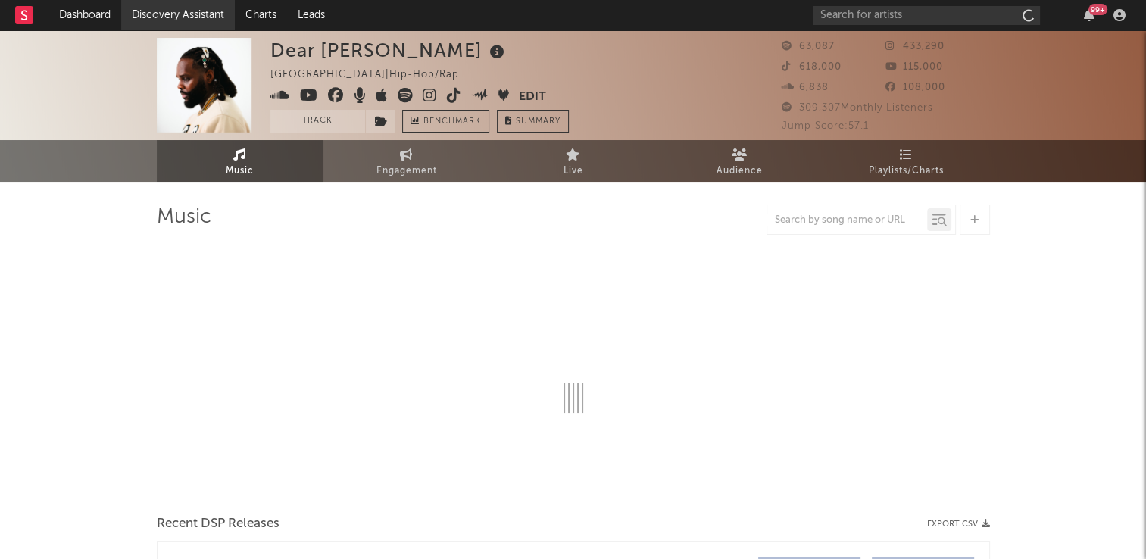
select select "6m"
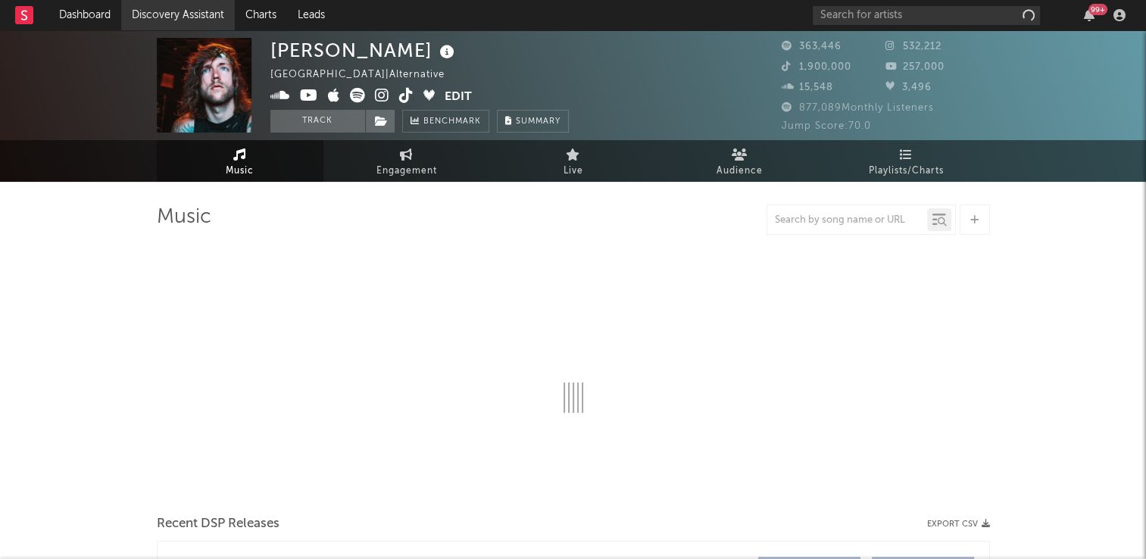
select select "6m"
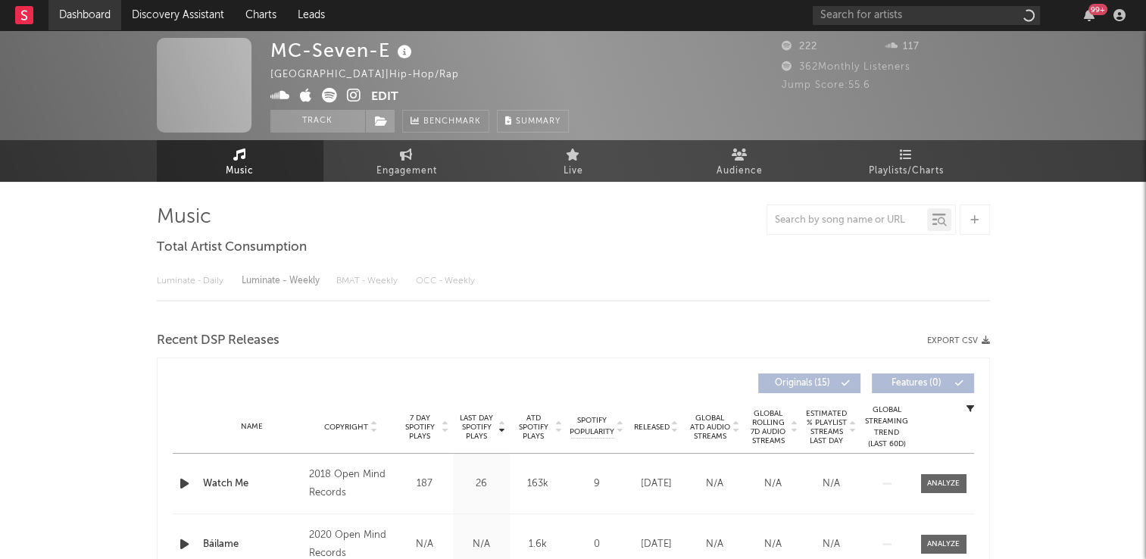
select select "1w"
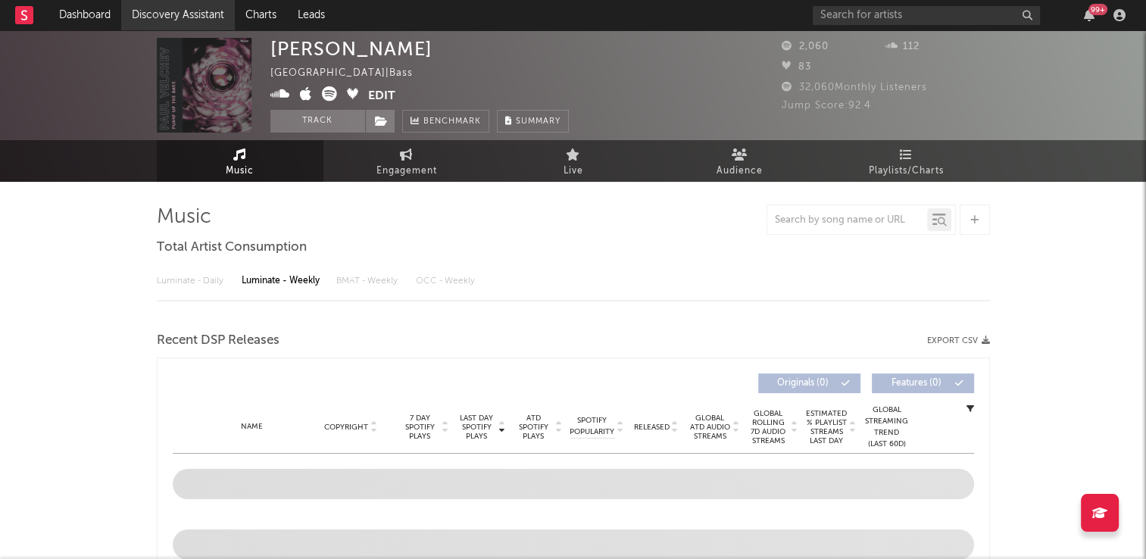
select select "6m"
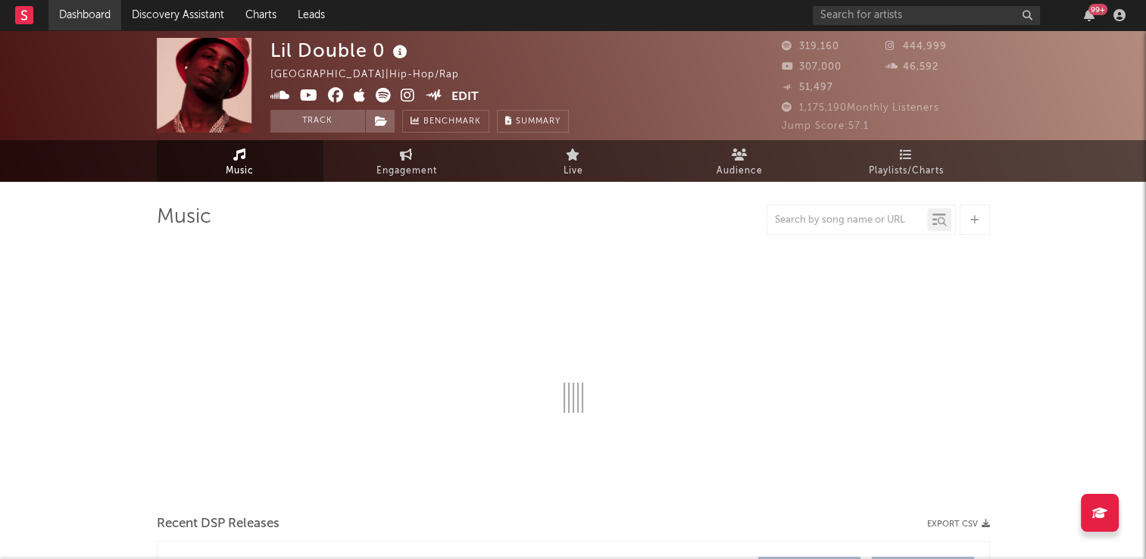
select select "6m"
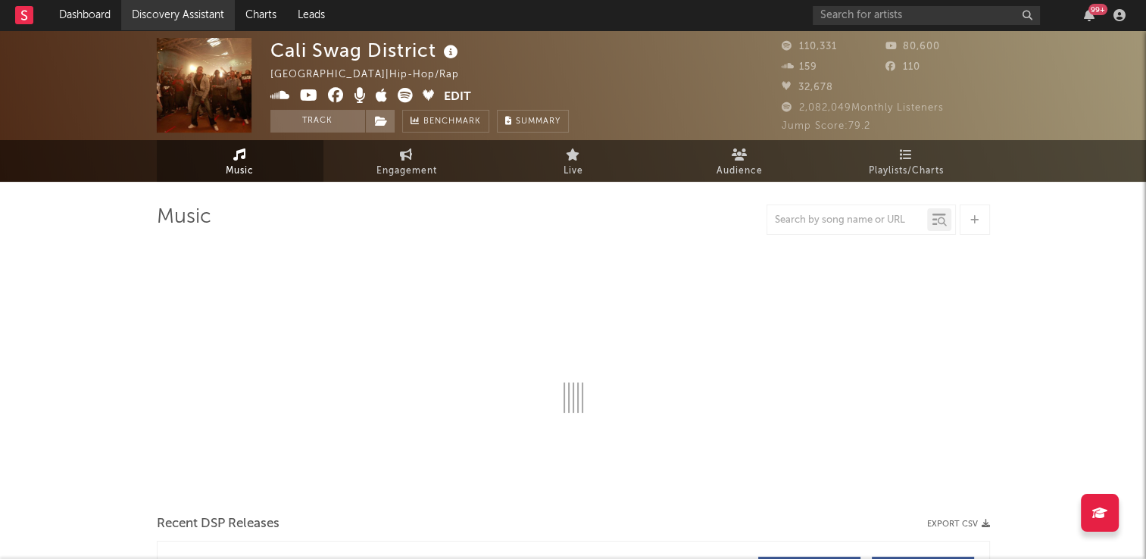
select select "6m"
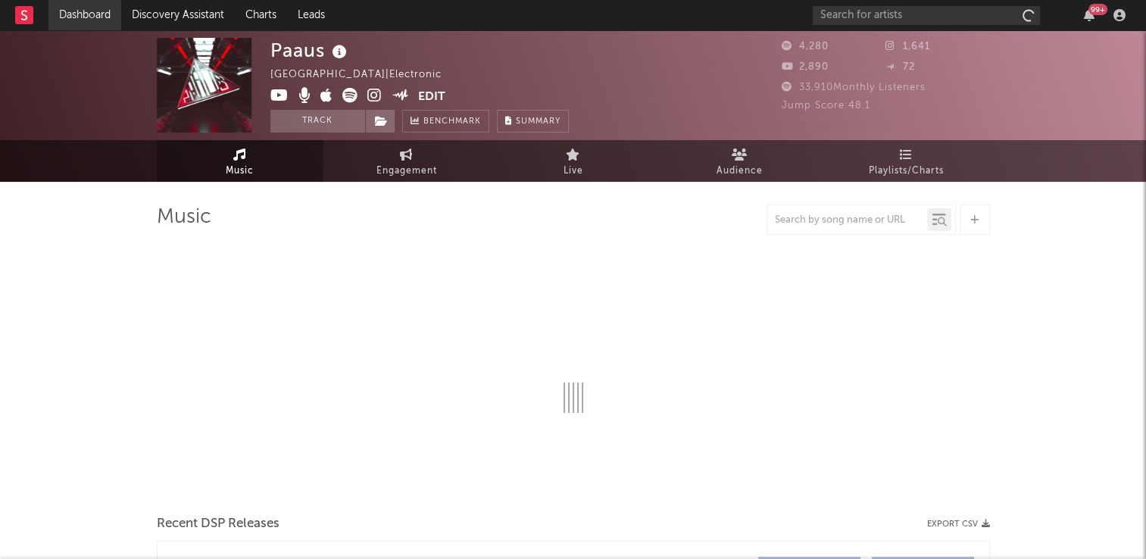
select select "6m"
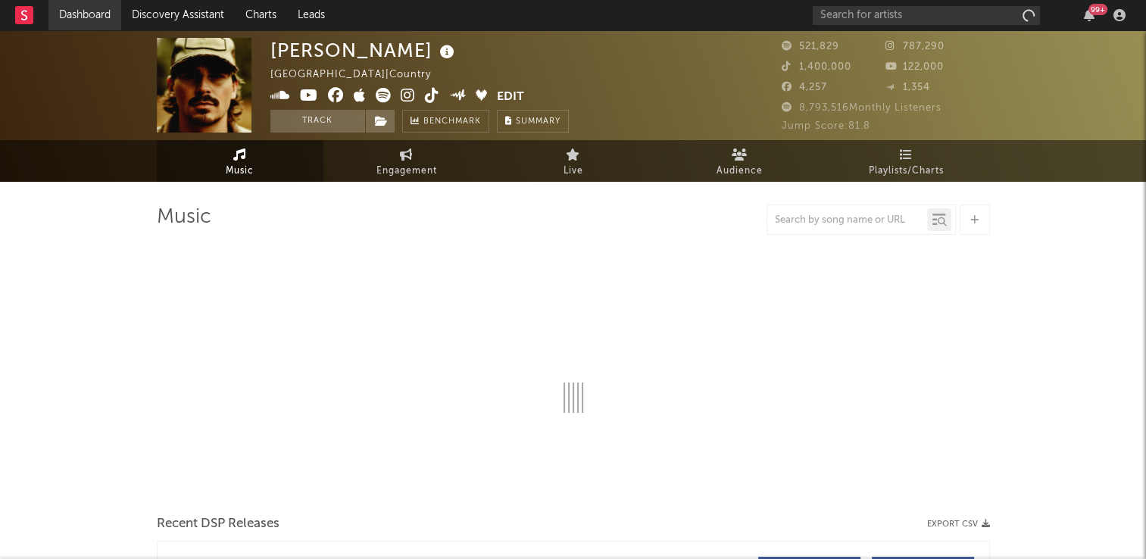
select select "6m"
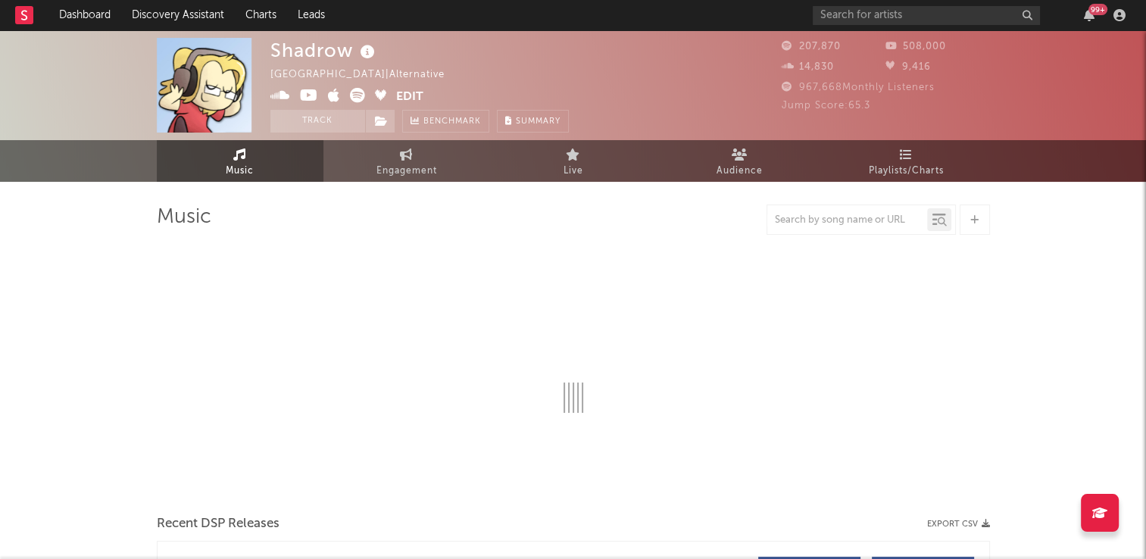
select select "6m"
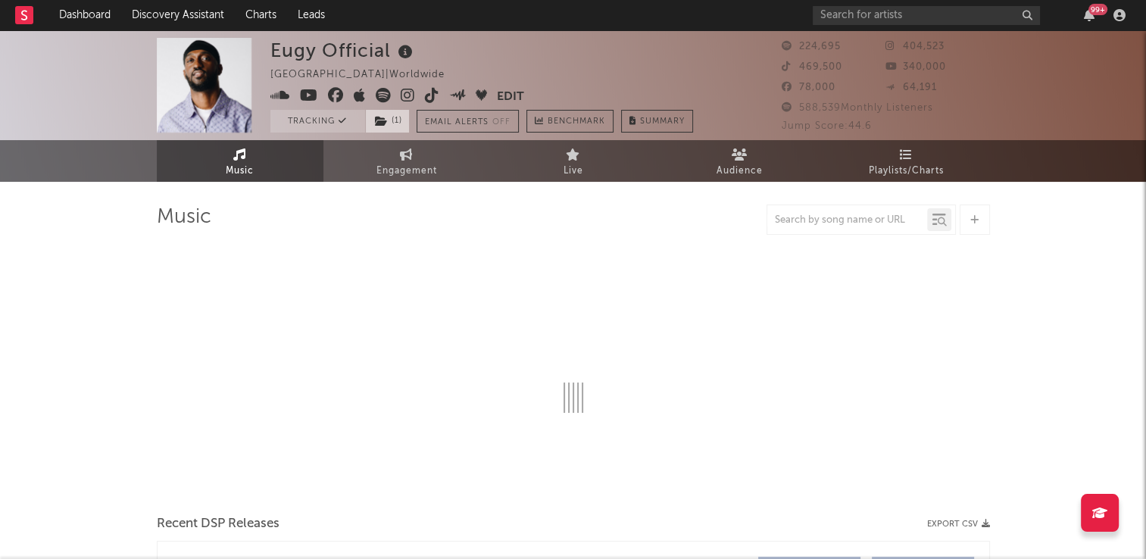
click at [384, 125] on icon at bounding box center [381, 121] width 13 height 11
select select "6m"
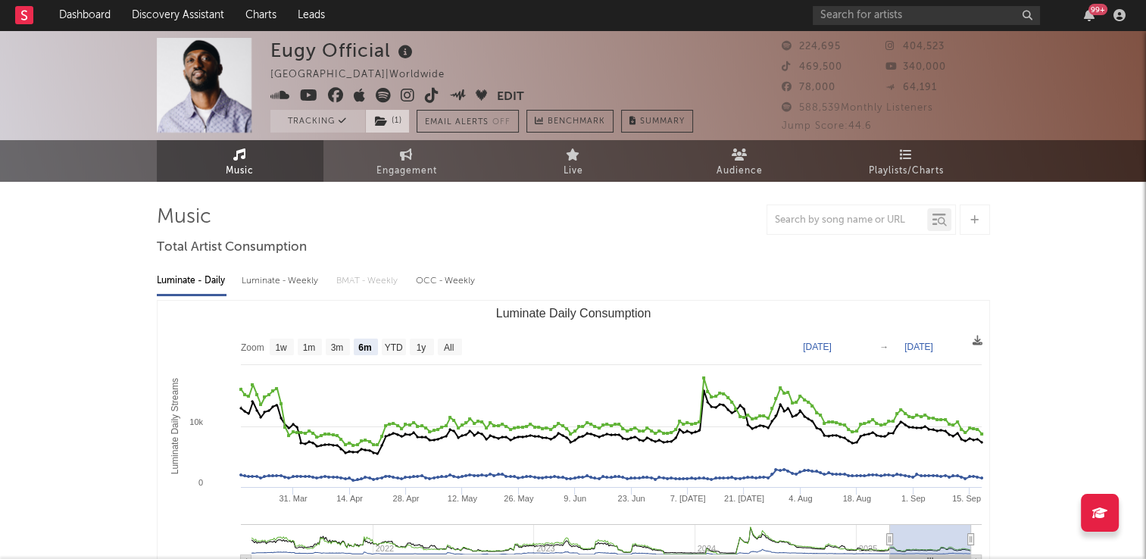
click at [384, 125] on icon at bounding box center [381, 121] width 13 height 11
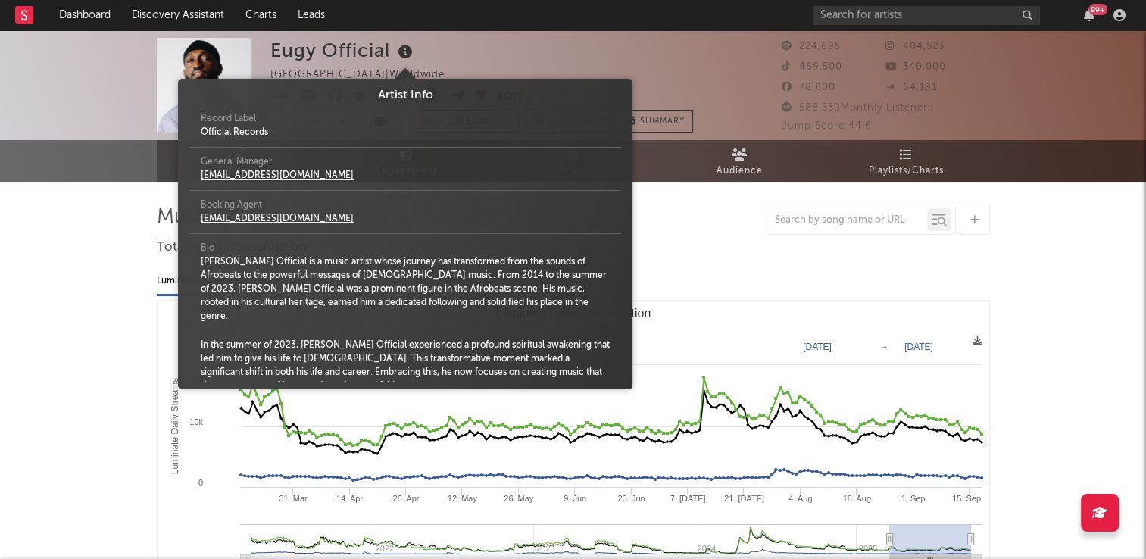
click at [408, 52] on icon at bounding box center [406, 52] width 22 height 21
click at [474, 53] on div "Eugy Official United Kingdom | Worldwide Edit Tracking ( 1 ) Email Alerts Off B…" at bounding box center [481, 85] width 423 height 95
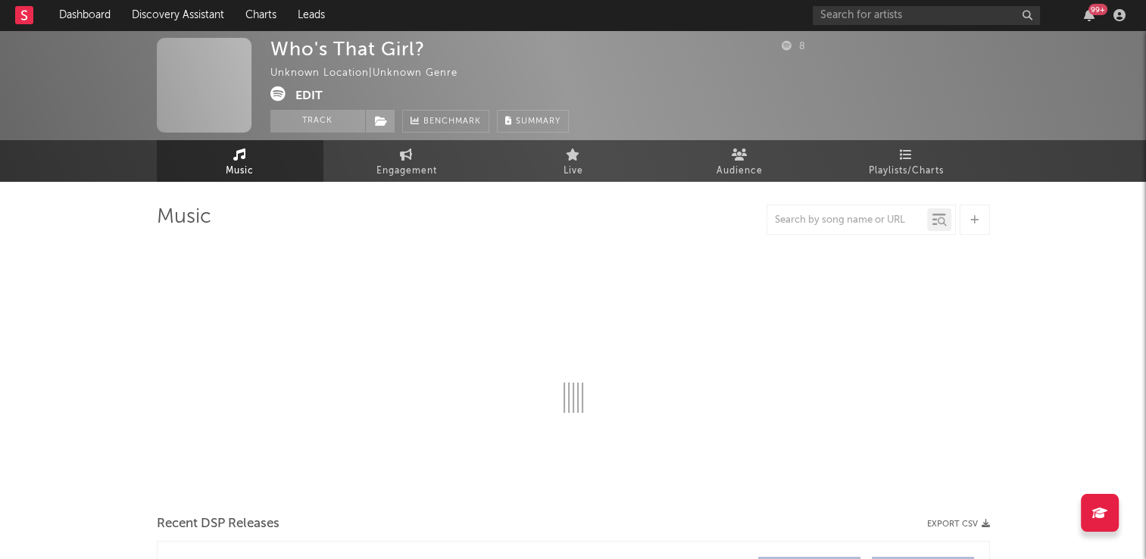
select select "1w"
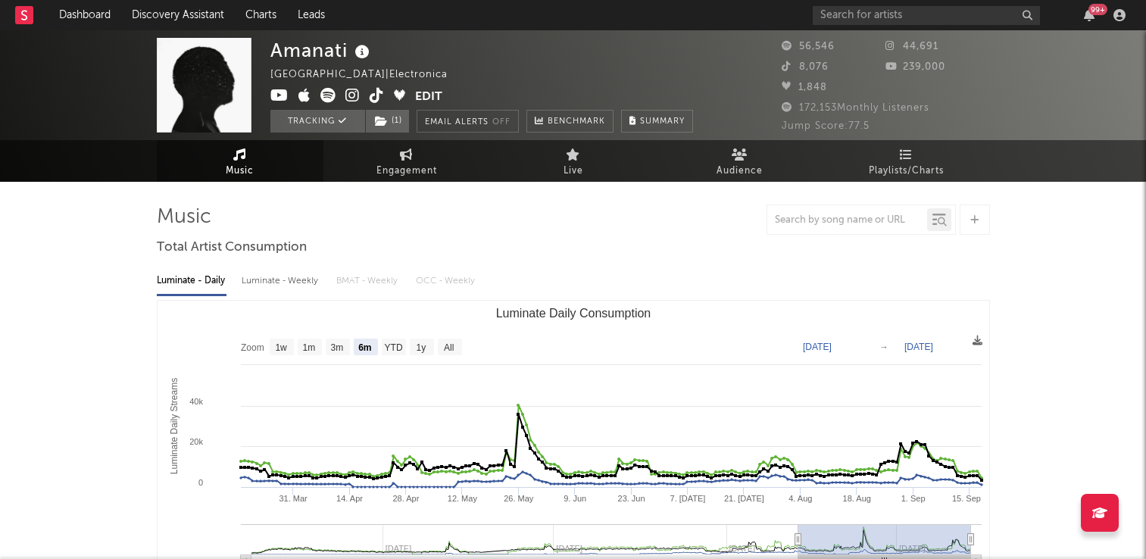
select select "6m"
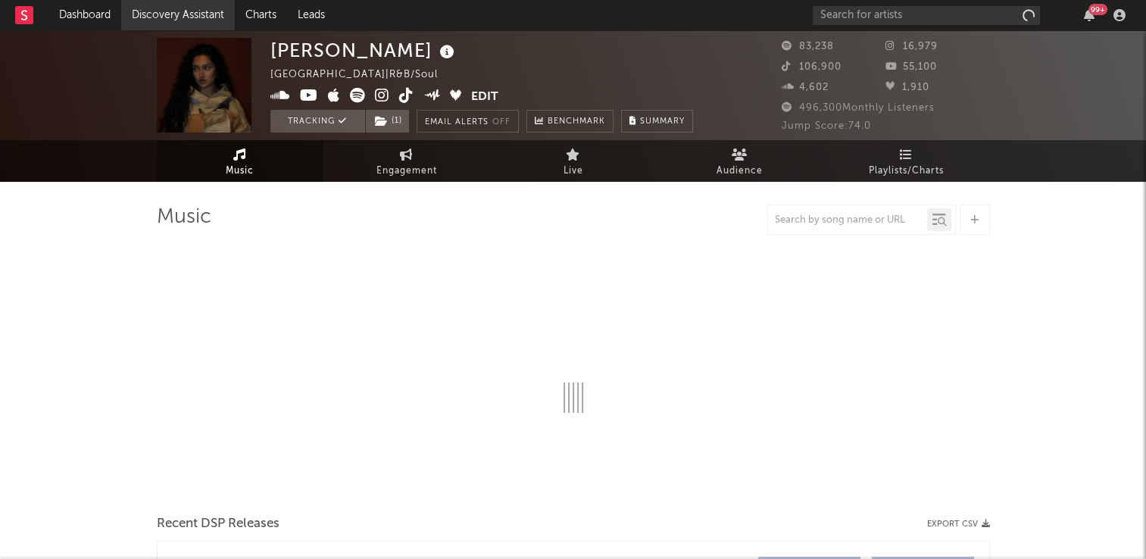
select select "6m"
